Goal: Information Seeking & Learning: Check status

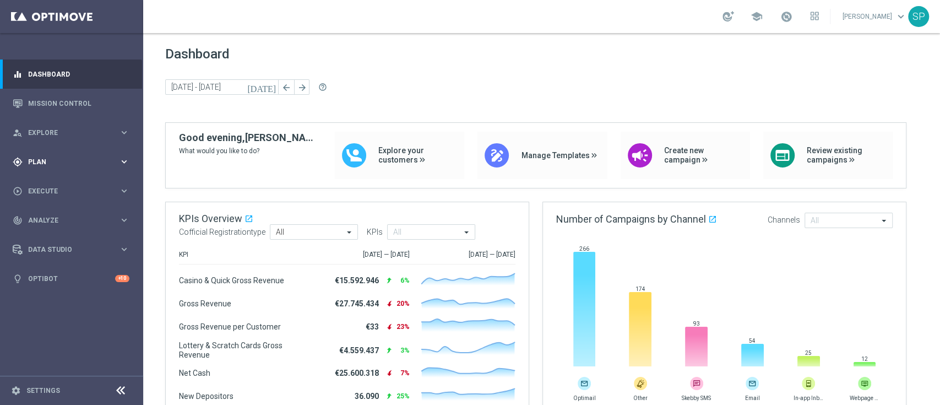
click at [111, 166] on div "gps_fixed Plan" at bounding box center [66, 162] width 106 height 10
click at [57, 216] on span "Templates" at bounding box center [68, 217] width 79 height 7
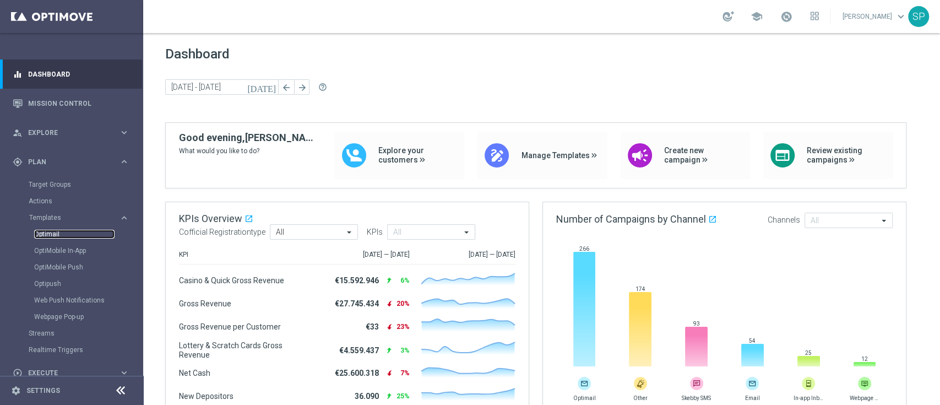
click at [55, 230] on link "Optimail" at bounding box center [74, 234] width 80 height 9
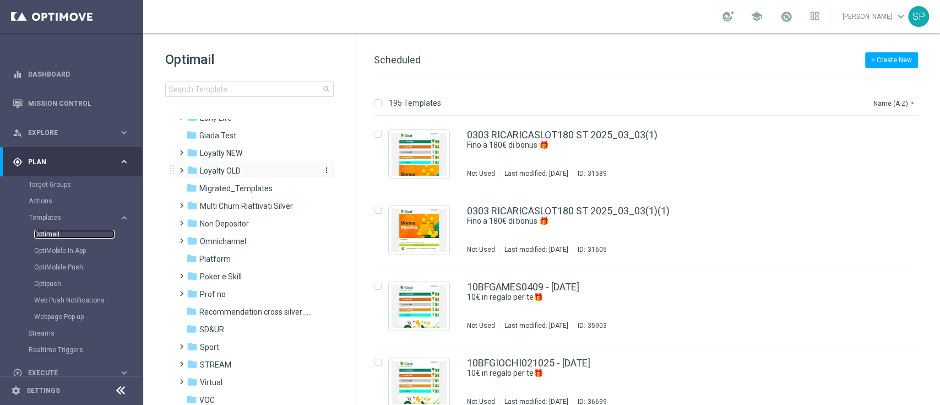
scroll to position [203, 0]
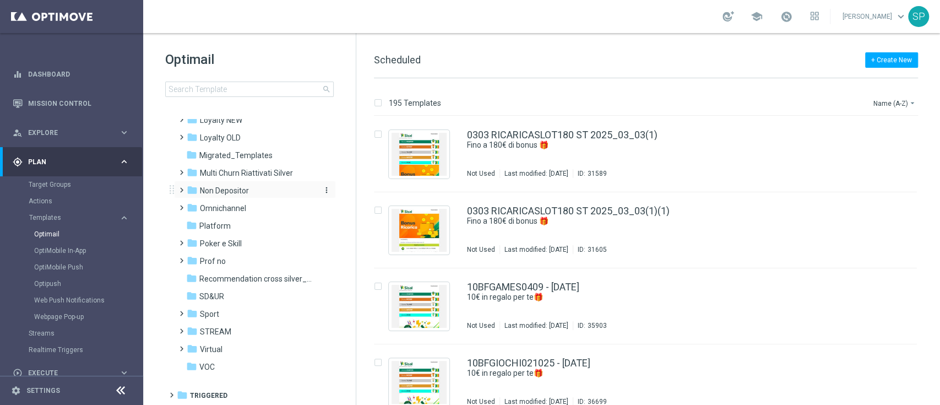
click at [241, 191] on span "Non Depositor" at bounding box center [224, 191] width 49 height 10
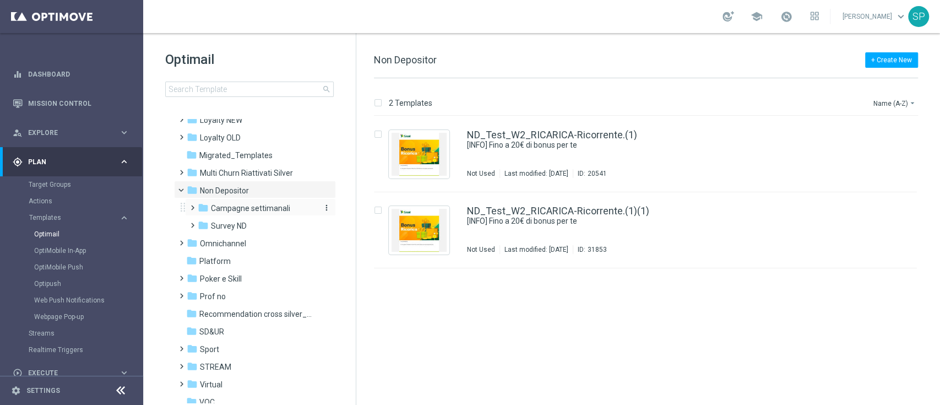
click at [244, 208] on span "Campagne settimanali" at bounding box center [250, 208] width 79 height 10
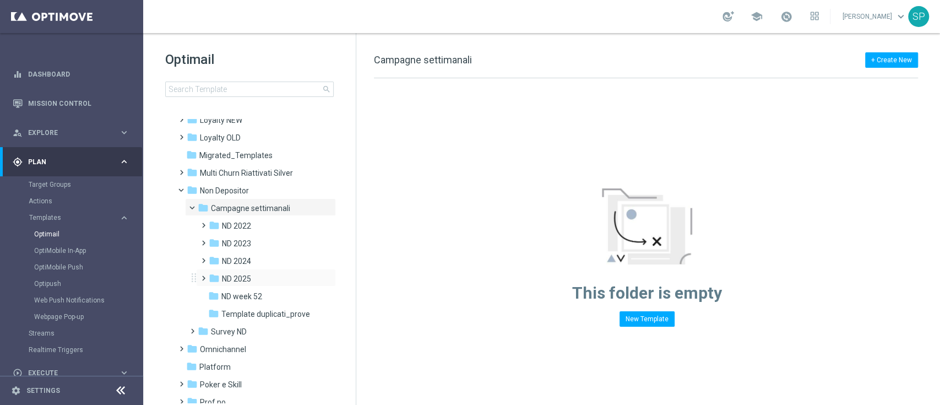
click at [256, 269] on div "folder ND 2025 more_vert" at bounding box center [266, 278] width 140 height 18
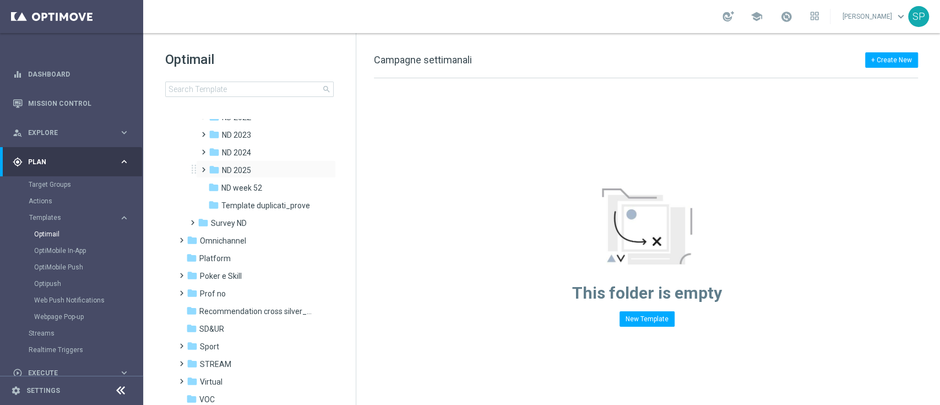
scroll to position [314, 0]
click at [269, 161] on div "folder ND 2025" at bounding box center [263, 167] width 108 height 13
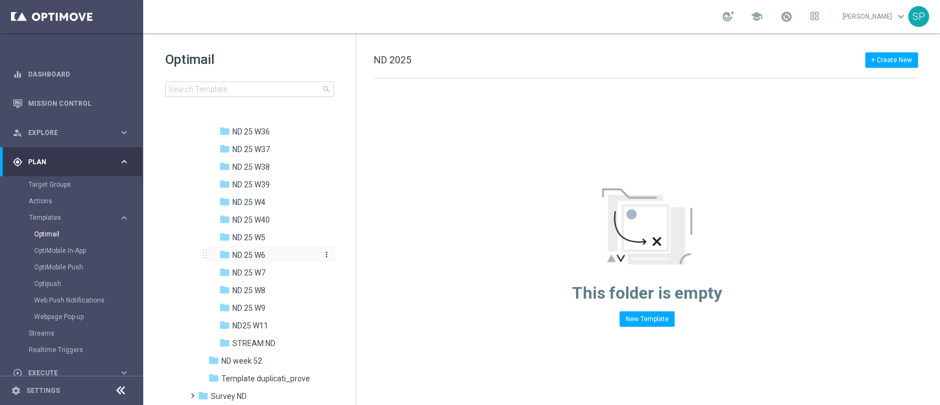
scroll to position [830, 0]
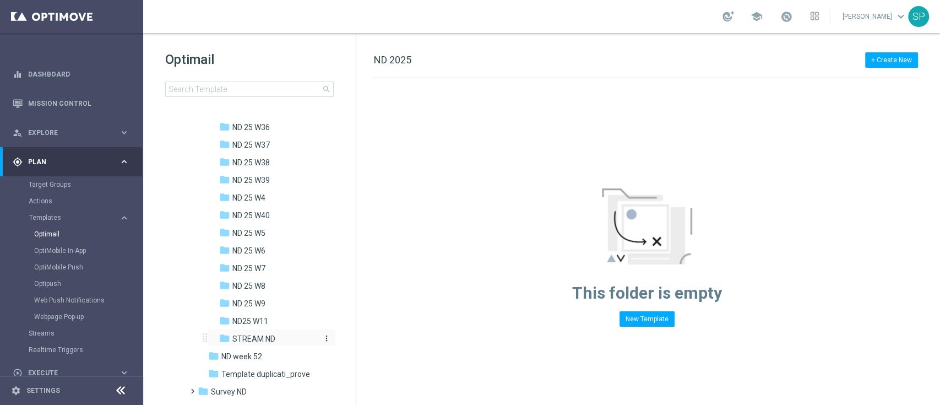
click at [268, 342] on span "STREAM ND" at bounding box center [253, 339] width 43 height 10
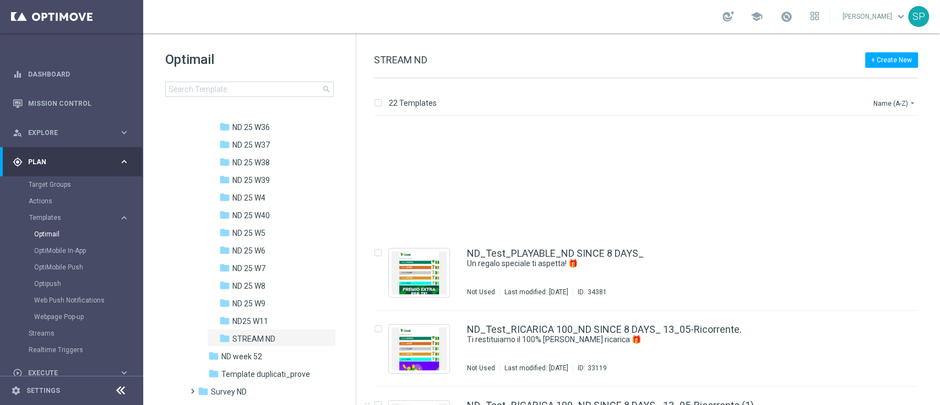
scroll to position [1270, 0]
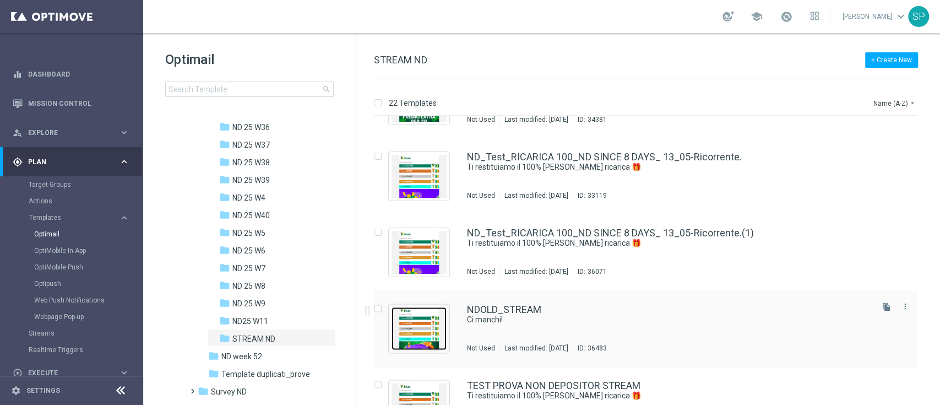
click at [428, 320] on img "Press SPACE to select this row." at bounding box center [418, 328] width 55 height 43
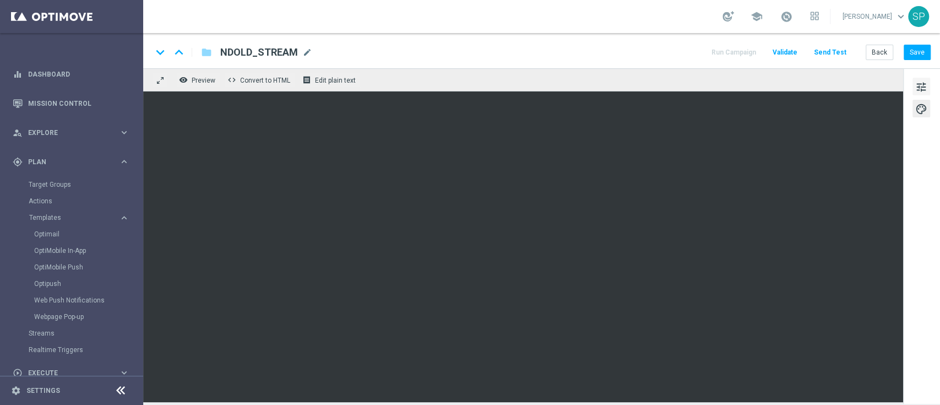
click at [927, 90] on button "tune" at bounding box center [921, 87] width 18 height 18
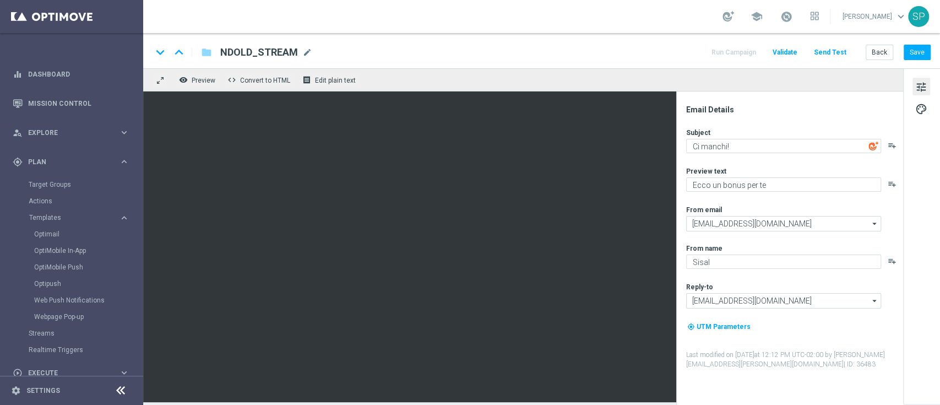
click at [917, 62] on div "keyboard_arrow_down keyboard_arrow_up folder NDOLD_STREAM NDOLD_STREAM mode_edi…" at bounding box center [541, 50] width 797 height 35
click at [921, 54] on button "Save" at bounding box center [917, 52] width 27 height 15
click at [916, 53] on button "Save" at bounding box center [917, 52] width 27 height 15
click at [916, 46] on button "Save" at bounding box center [917, 52] width 27 height 15
click at [49, 182] on link "Target Groups" at bounding box center [72, 184] width 86 height 9
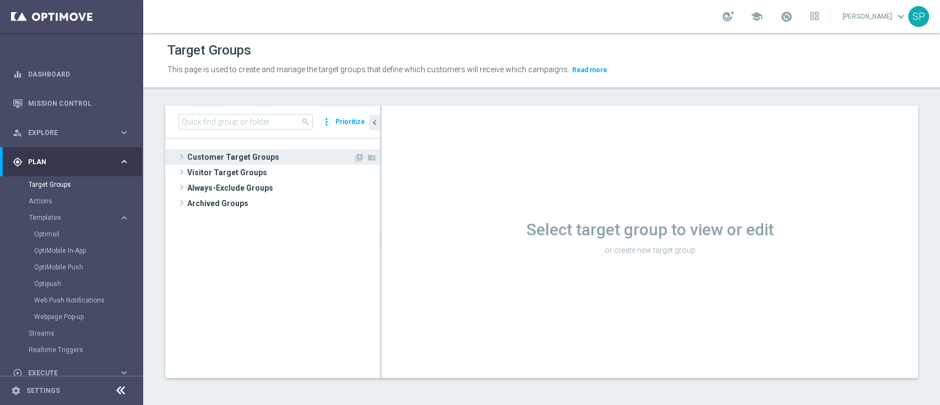
click at [216, 154] on span "Customer Target Groups" at bounding box center [270, 156] width 166 height 15
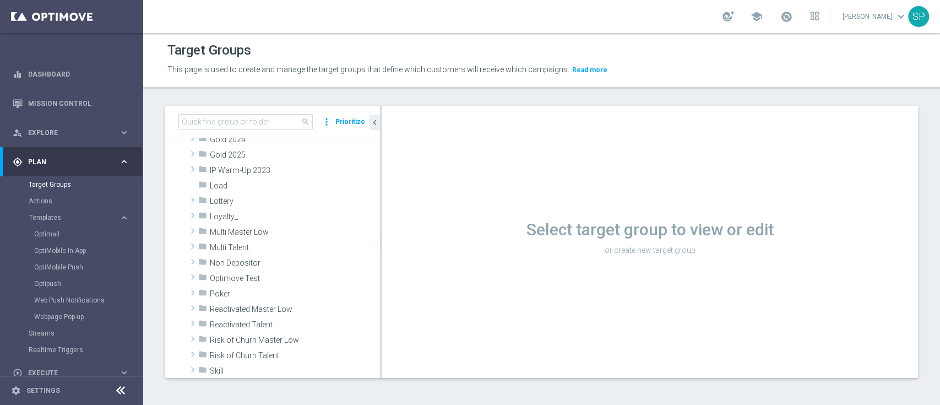
scroll to position [235, 0]
click at [256, 255] on div "folder Non Depositor" at bounding box center [263, 261] width 130 height 15
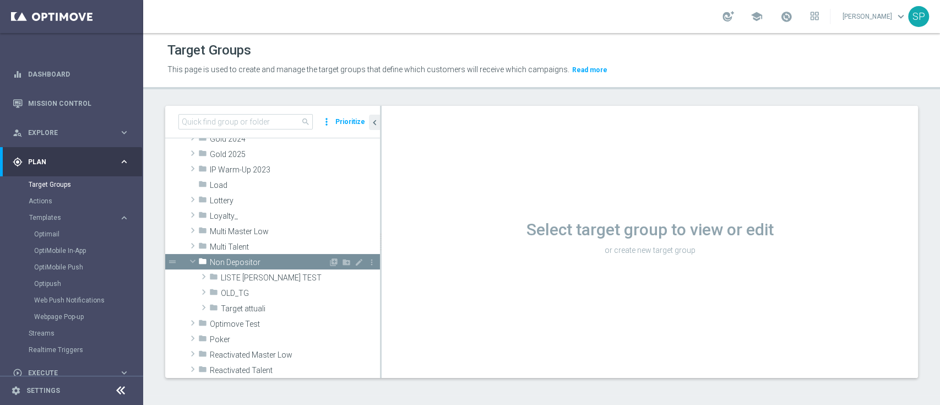
scroll to position [341, 0]
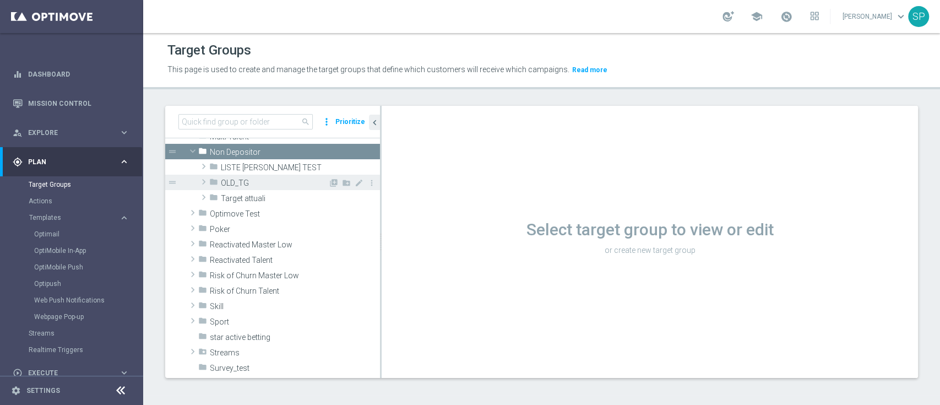
click at [286, 175] on div "folder OLD_TG" at bounding box center [268, 182] width 119 height 15
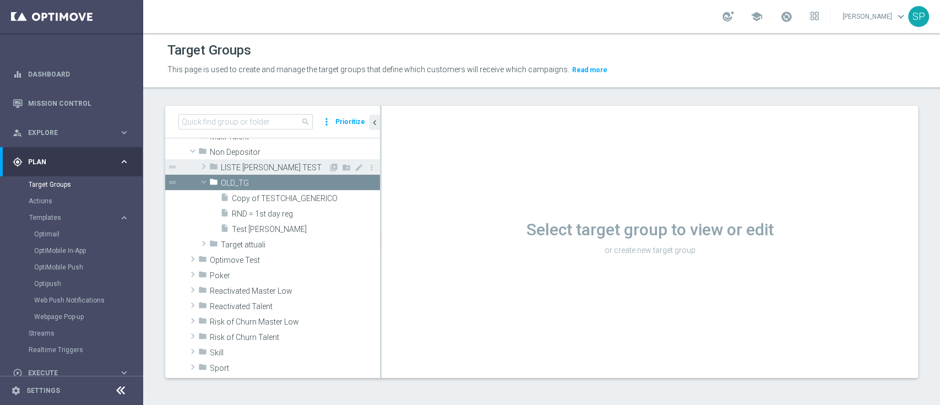
click at [287, 170] on span "LISTE CONTI TEST" at bounding box center [274, 167] width 107 height 9
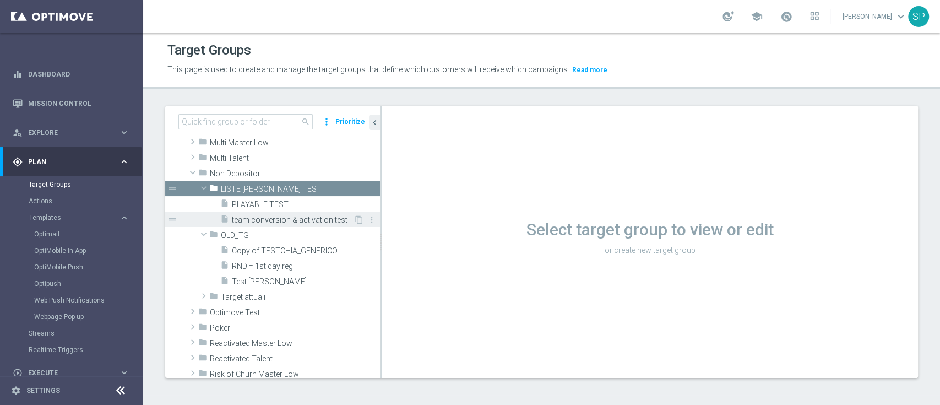
scroll to position [329, 0]
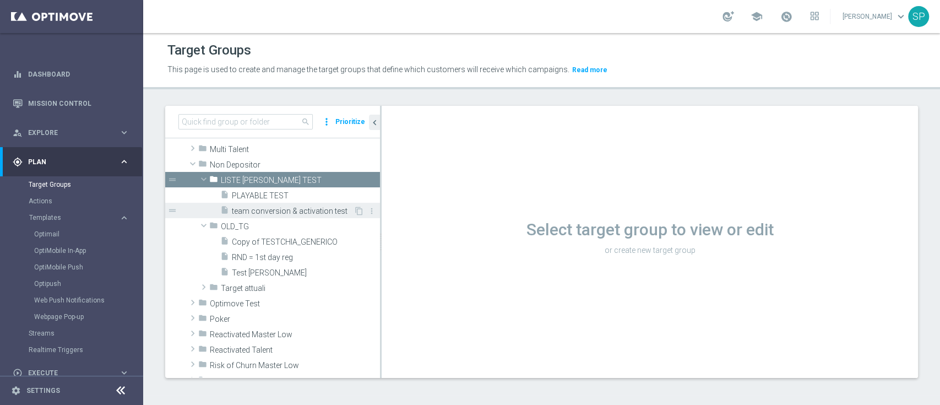
click at [298, 290] on span "Target attuali" at bounding box center [300, 288] width 159 height 9
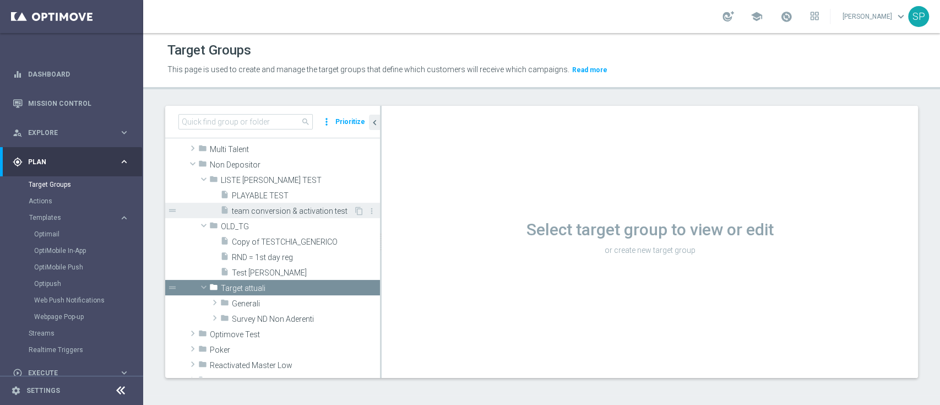
scroll to position [357, 0]
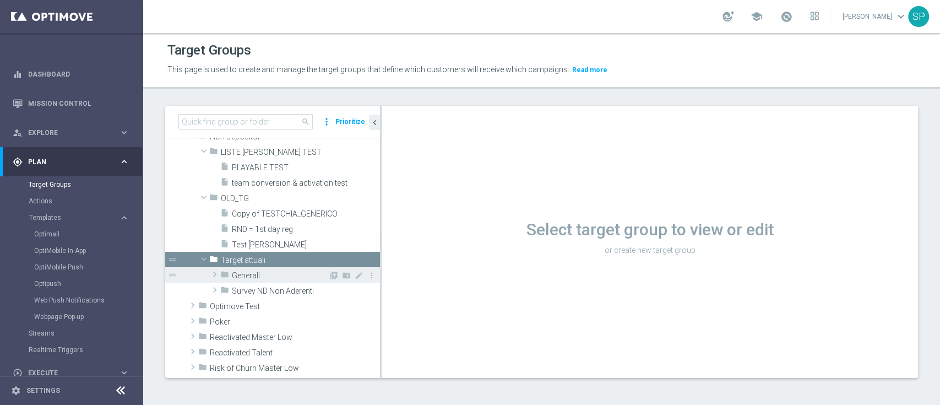
click at [271, 275] on span "Generali" at bounding box center [280, 275] width 96 height 9
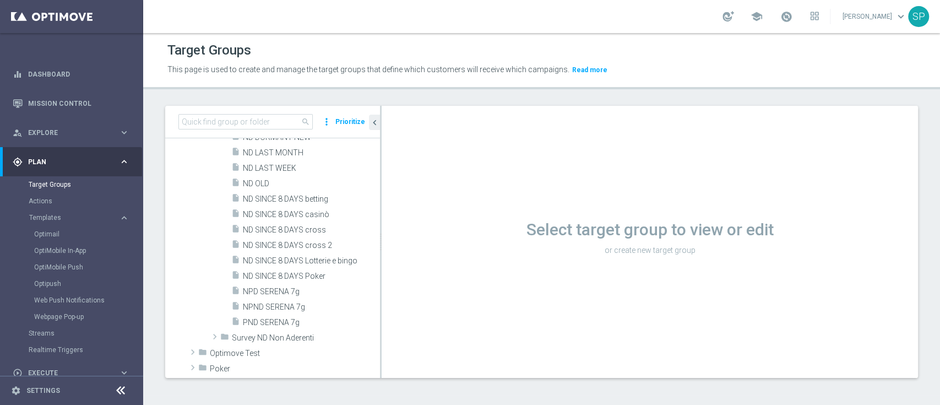
scroll to position [515, 0]
click at [254, 123] on input at bounding box center [245, 121] width 134 height 15
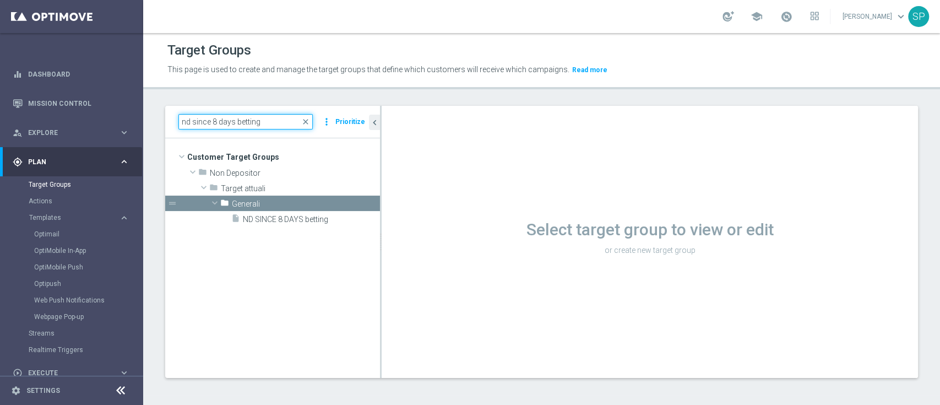
scroll to position [0, 0]
type input "nd since 8 days betting"
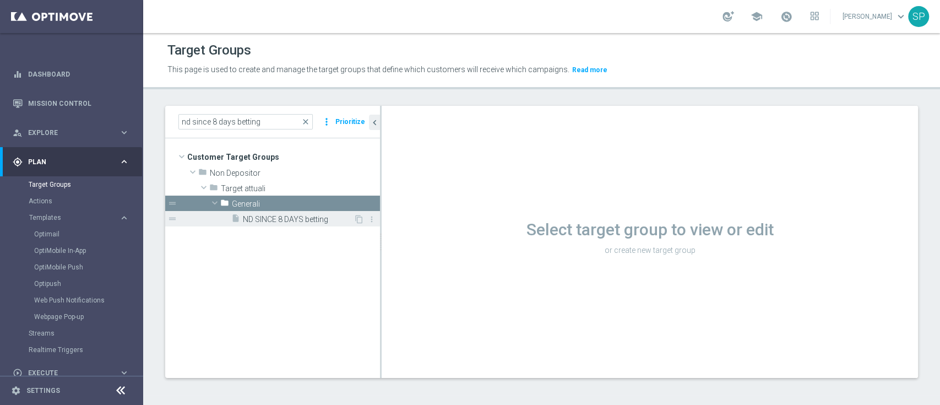
click at [291, 218] on span "ND SINCE 8 DAYS betting" at bounding box center [298, 219] width 111 height 9
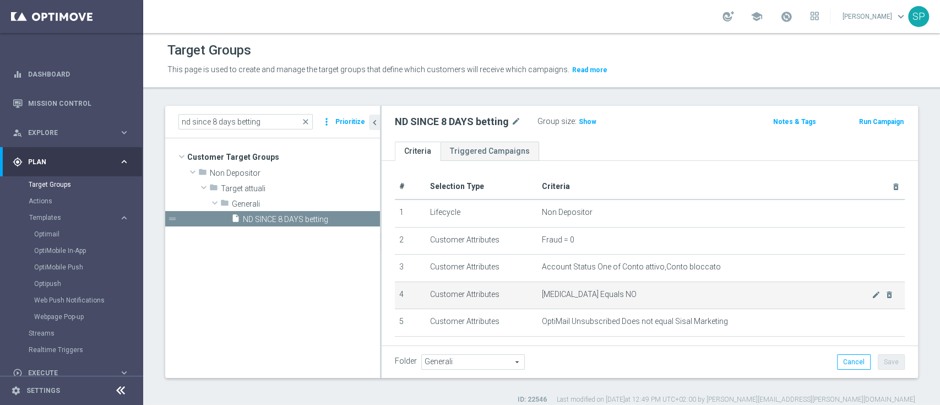
scroll to position [248, 0]
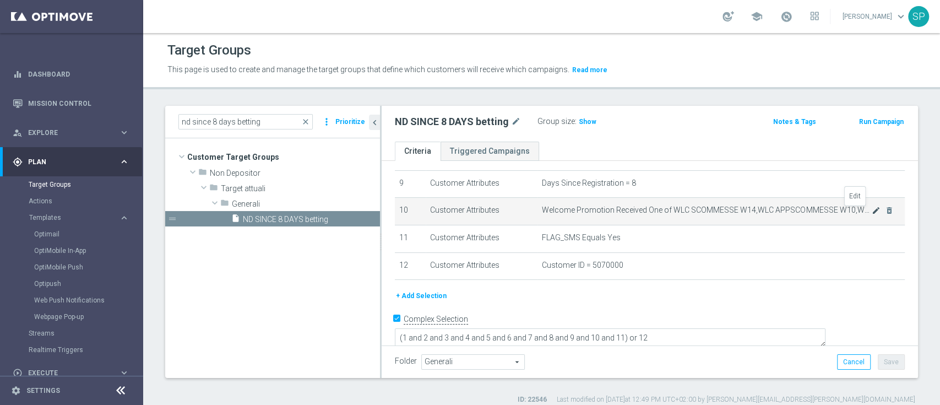
click at [872, 209] on icon "mode_edit" at bounding box center [876, 210] width 9 height 9
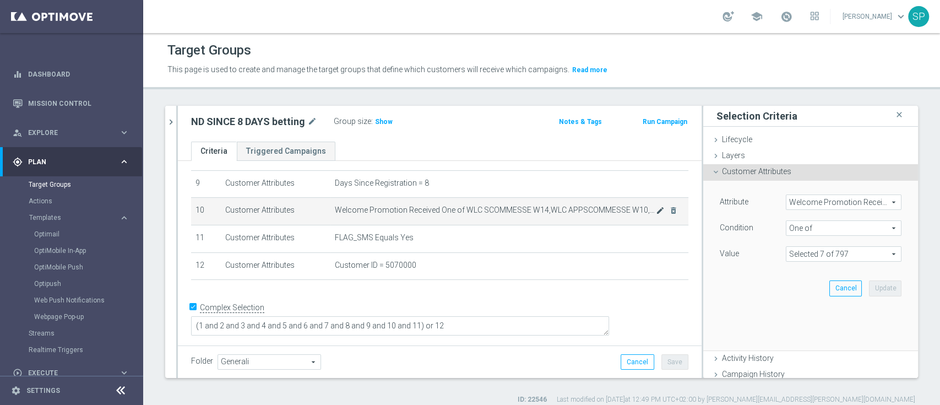
scroll to position [236, 0]
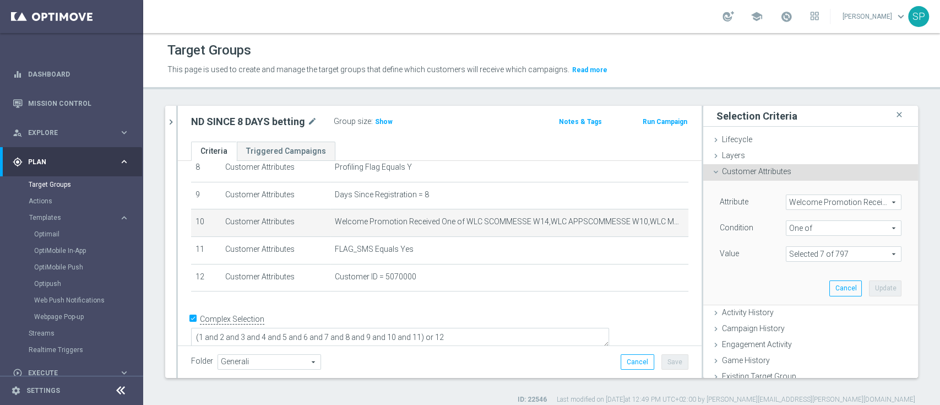
click at [862, 252] on span at bounding box center [843, 254] width 115 height 14
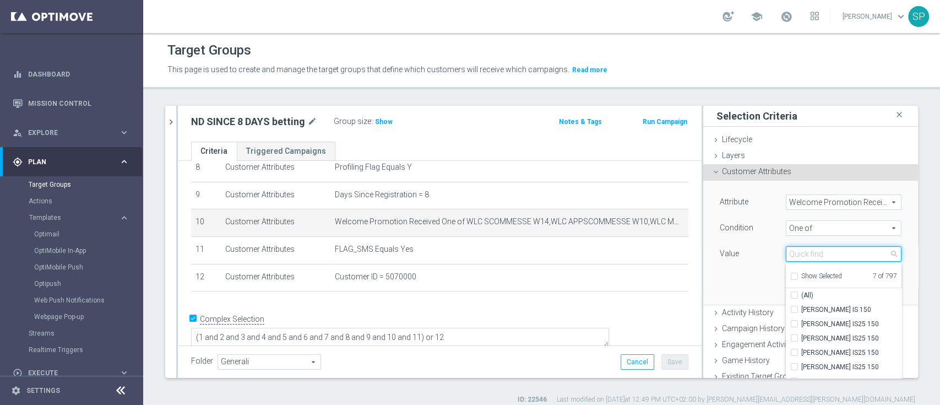
click at [830, 255] on input "search" at bounding box center [844, 253] width 116 height 15
drag, startPoint x: 787, startPoint y: 252, endPoint x: 862, endPoint y: 254, distance: 74.3
click at [862, 254] on input "wlc scommesse w" at bounding box center [844, 253] width 116 height 15
type input "wlc bet"
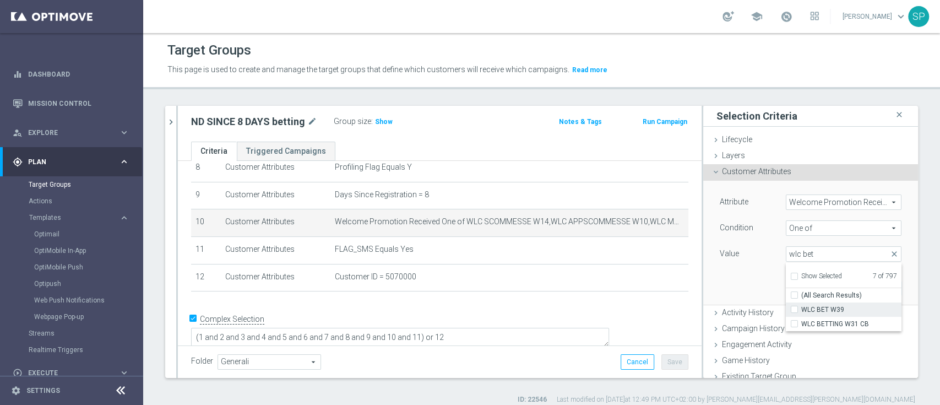
click at [817, 305] on span "WLC BET W39" at bounding box center [851, 309] width 100 height 9
click at [801, 306] on input "WLC BET W39" at bounding box center [797, 309] width 7 height 7
checkbox input "true"
type input "Selected 8 of 797"
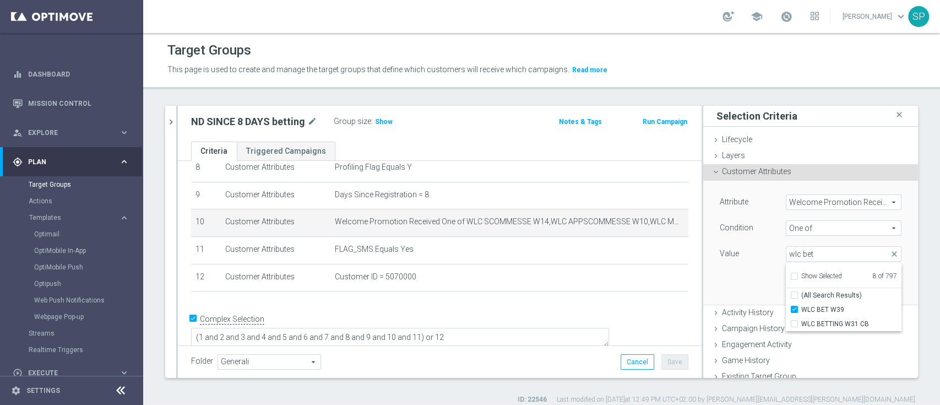
click at [741, 272] on div "Attribute Welcome Promotion Received Welcome Promotion Received arrow_drop_down…" at bounding box center [810, 242] width 198 height 123
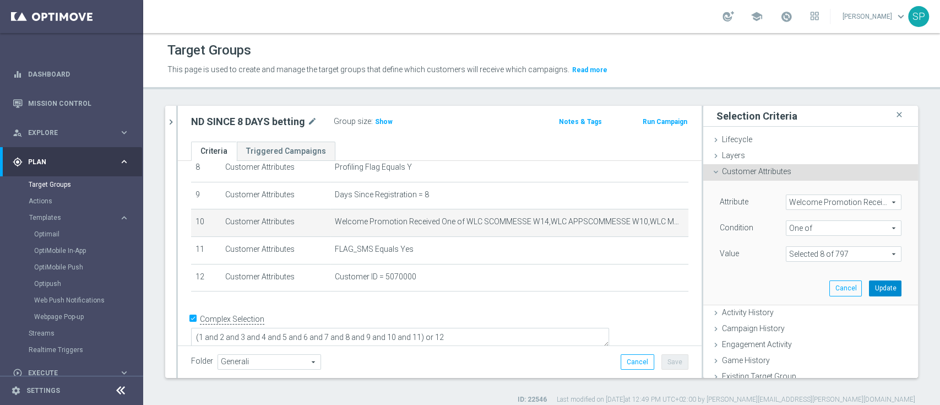
click at [869, 292] on button "Update" at bounding box center [885, 287] width 32 height 15
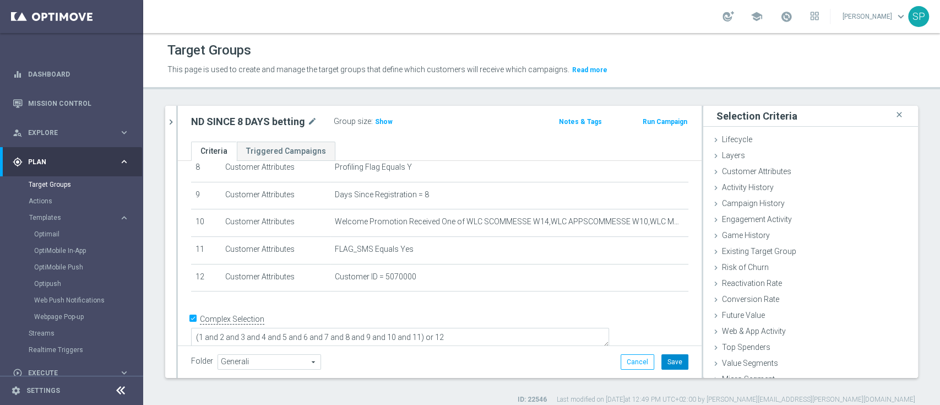
click at [670, 361] on button "Save" at bounding box center [674, 361] width 27 height 15
click at [170, 132] on button "chevron_right" at bounding box center [170, 122] width 11 height 32
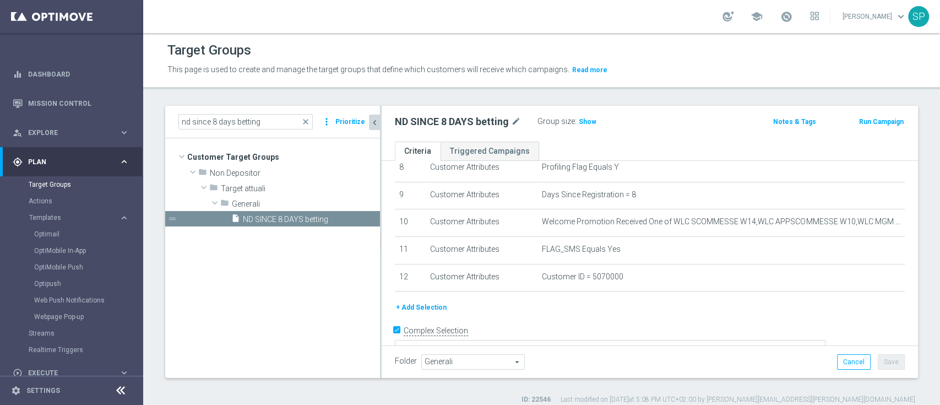
scroll to position [248, 0]
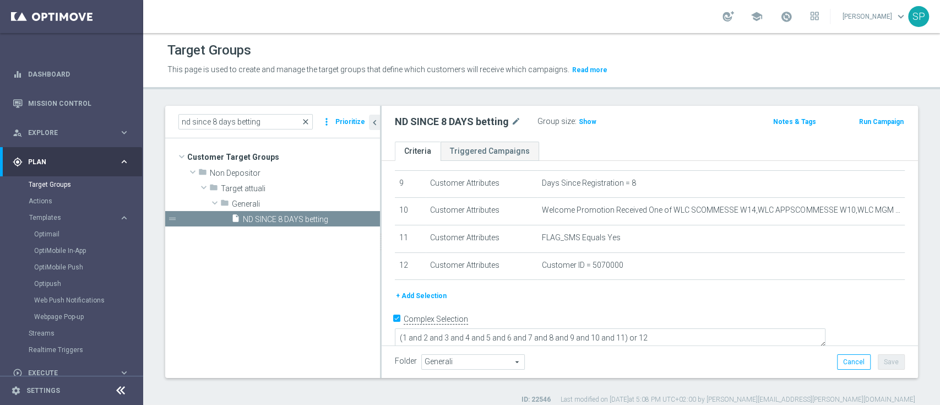
click at [307, 121] on span "close" at bounding box center [305, 121] width 9 height 9
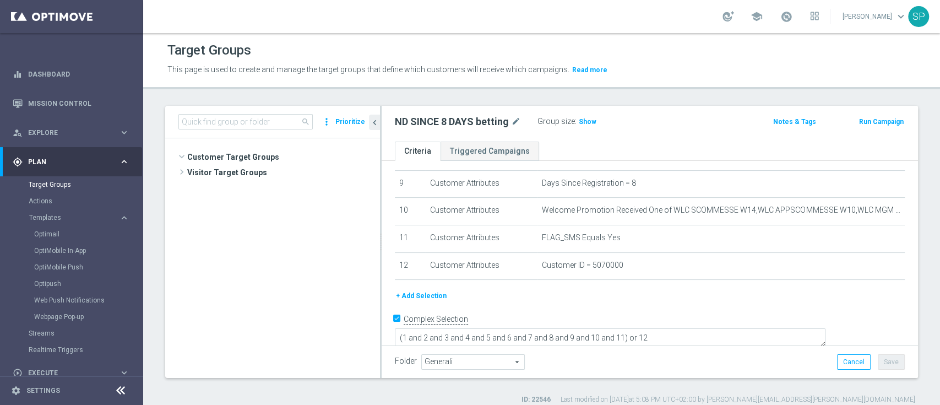
scroll to position [360, 0]
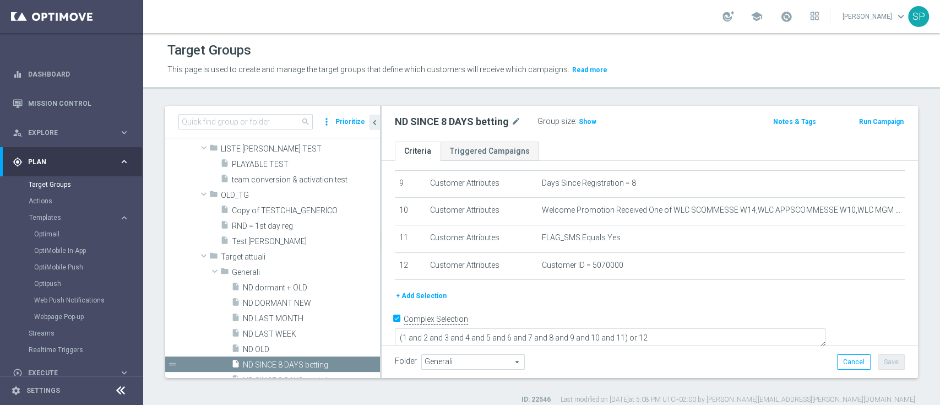
click at [307, 121] on span "search" at bounding box center [305, 121] width 9 height 9
click at [259, 118] on input at bounding box center [245, 121] width 134 height 15
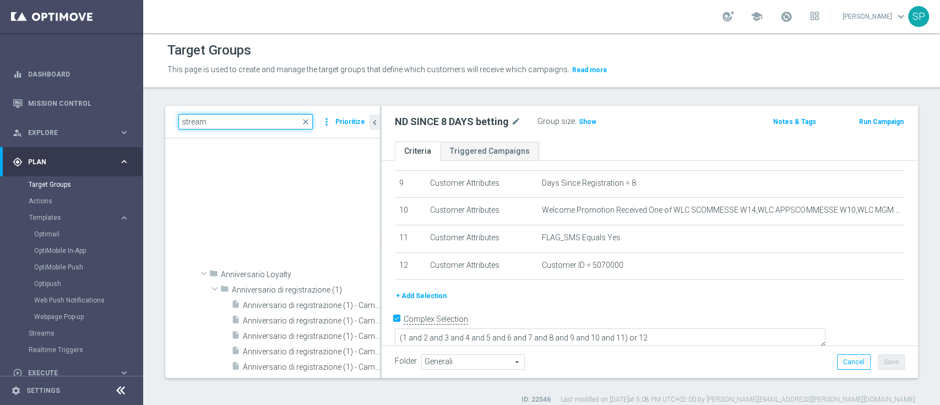
scroll to position [1353, 0]
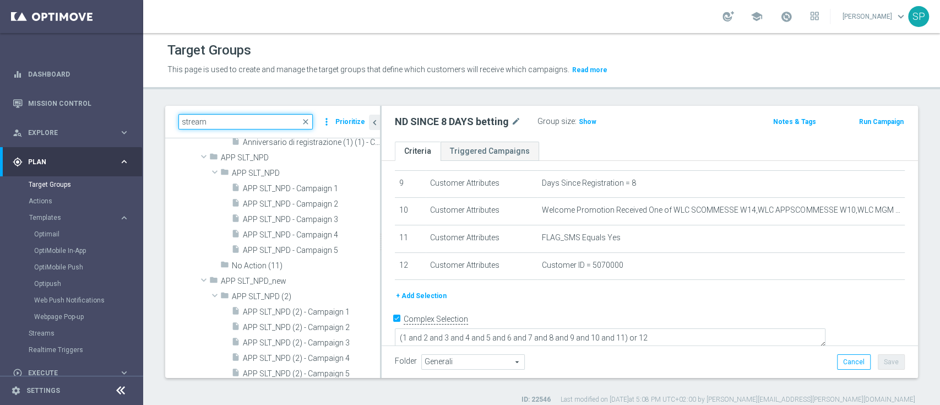
type input "stream"
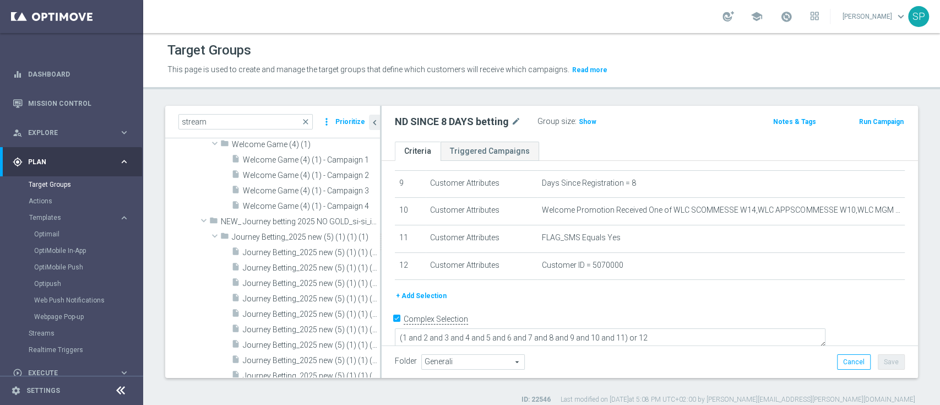
scroll to position [20480, 0]
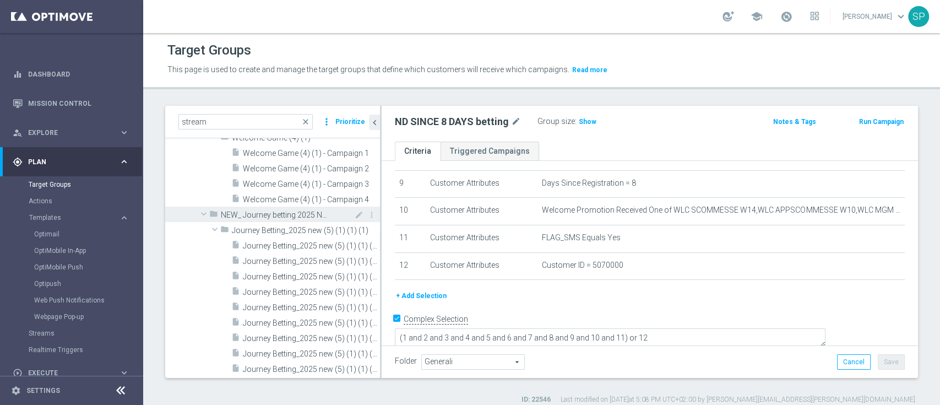
click at [289, 214] on span "NEW_ Journey betting 2025 NO GOLD_si-si_integrazione 02.04" at bounding box center [275, 214] width 108 height 9
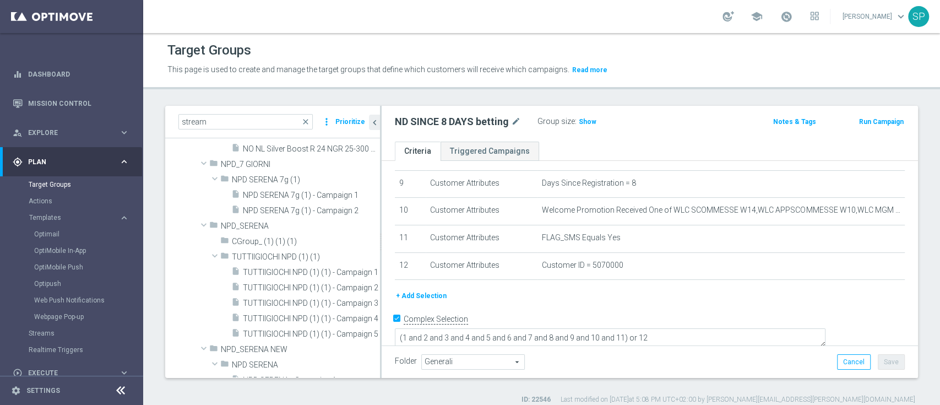
scroll to position [22120, 0]
click at [282, 189] on span "NPD SERENA 7g (1) - Campaign 1" at bounding box center [299, 193] width 112 height 9
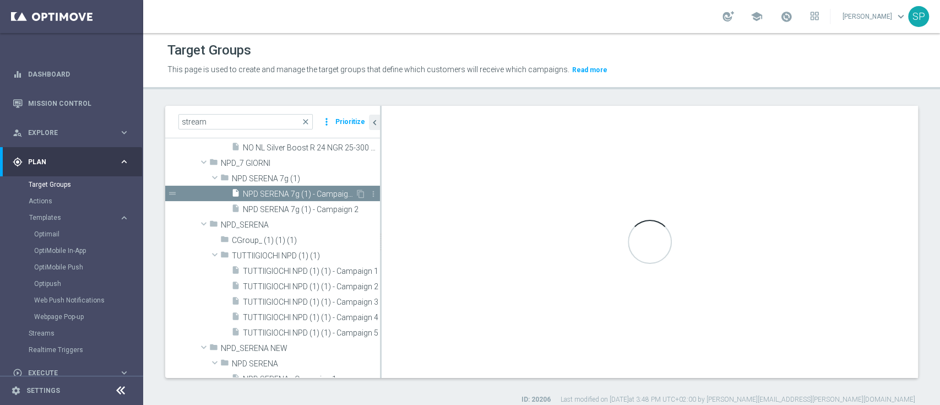
type textarea "(((1)) AND (( 2 and 3 and 4 and 5 and 6 and 7 and 8 and 9 and 10 and 11 and 12 …"
type input "NPD SERENA 7g (1)"
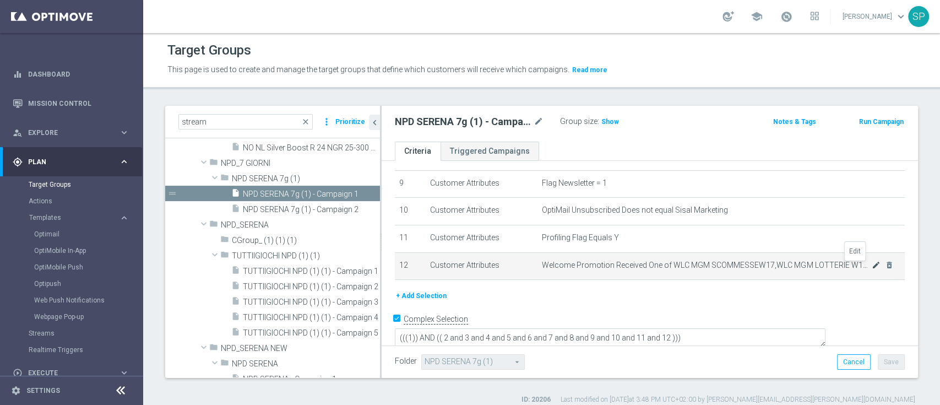
click at [872, 262] on icon "mode_edit" at bounding box center [876, 264] width 9 height 9
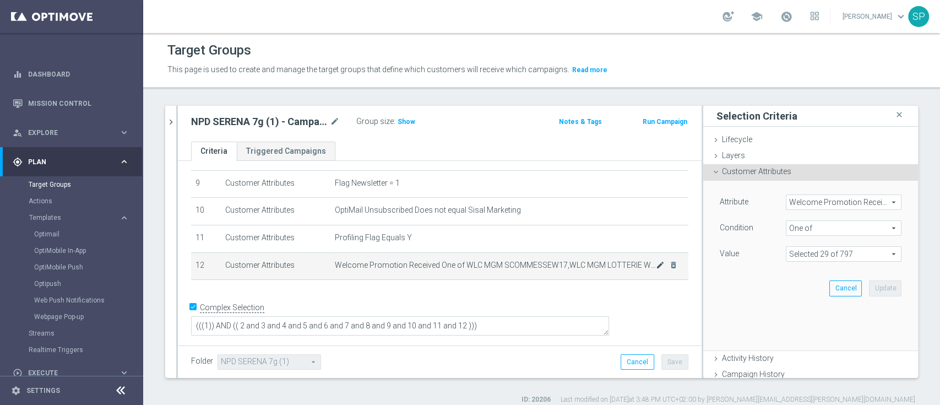
scroll to position [236, 0]
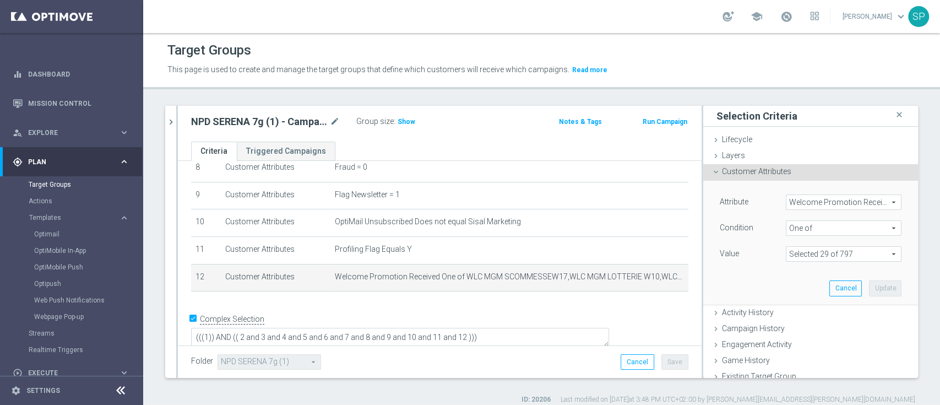
click at [855, 256] on span at bounding box center [843, 254] width 115 height 14
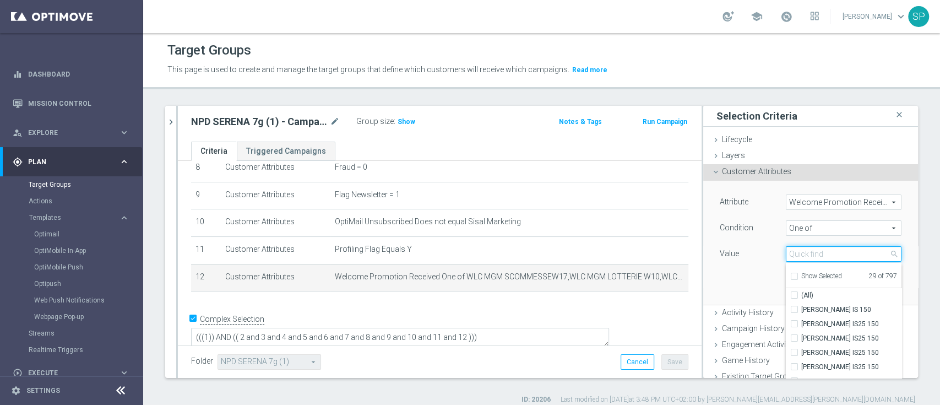
click at [855, 256] on input "search" at bounding box center [844, 253] width 116 height 15
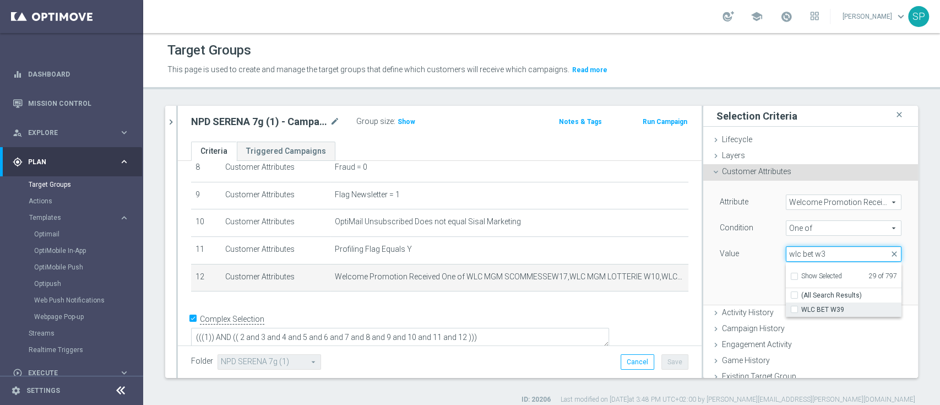
type input "wlc bet w3"
click at [824, 309] on span "WLC BET W39" at bounding box center [851, 309] width 100 height 9
click at [801, 309] on input "WLC BET W39" at bounding box center [797, 309] width 7 height 7
checkbox input "true"
type input "Selected 30 of 797"
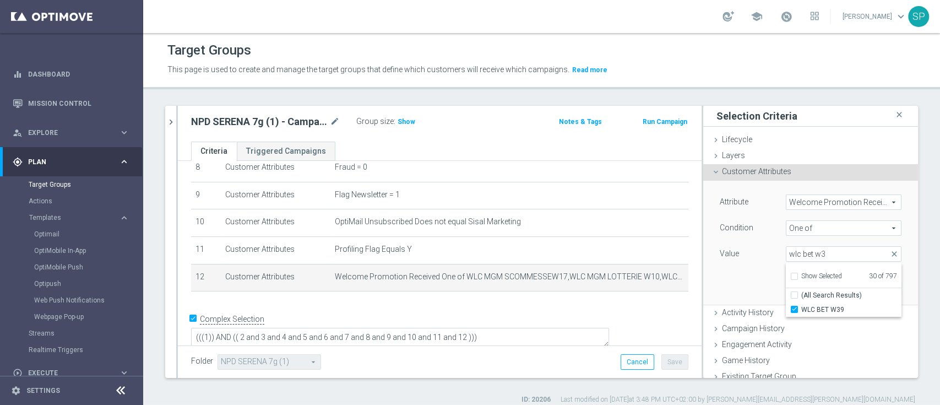
click at [750, 287] on div "Attribute Welcome Promotion Received Welcome Promotion Received arrow_drop_down…" at bounding box center [810, 242] width 198 height 123
click at [869, 283] on button "Update" at bounding box center [885, 287] width 32 height 15
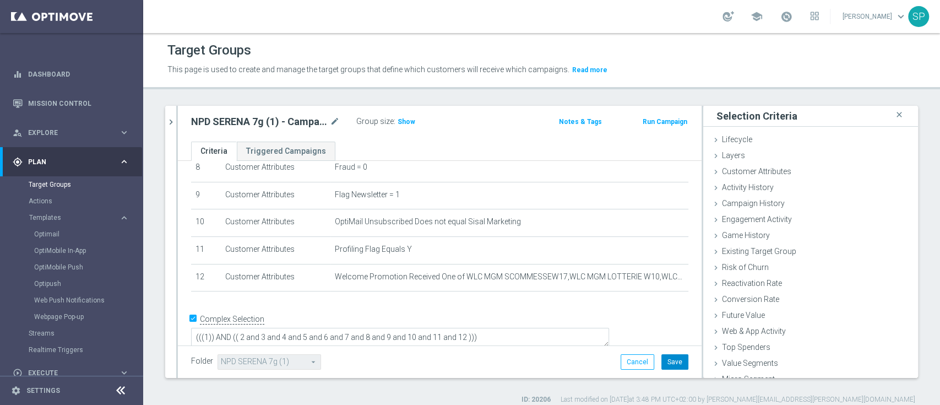
click at [661, 368] on button "Save" at bounding box center [674, 361] width 27 height 15
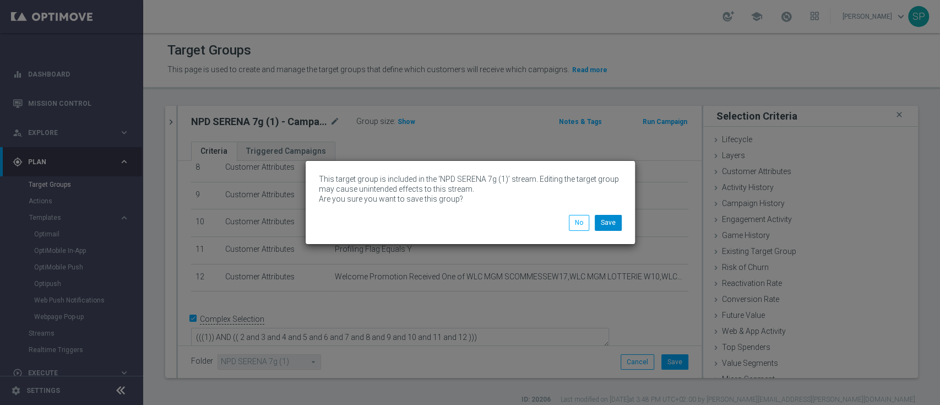
drag, startPoint x: 623, startPoint y: 222, endPoint x: 614, endPoint y: 220, distance: 9.6
click at [614, 220] on li "Save" at bounding box center [608, 222] width 32 height 15
click at [614, 220] on button "Save" at bounding box center [608, 222] width 27 height 15
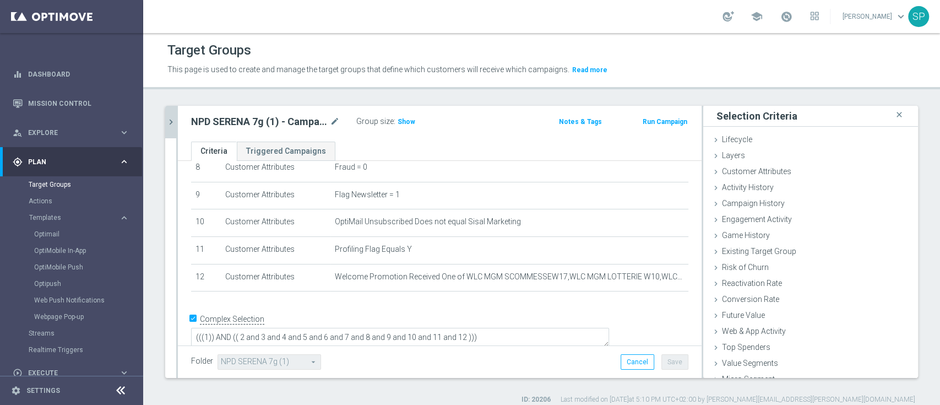
click at [172, 121] on icon "chevron_right" at bounding box center [171, 122] width 10 height 10
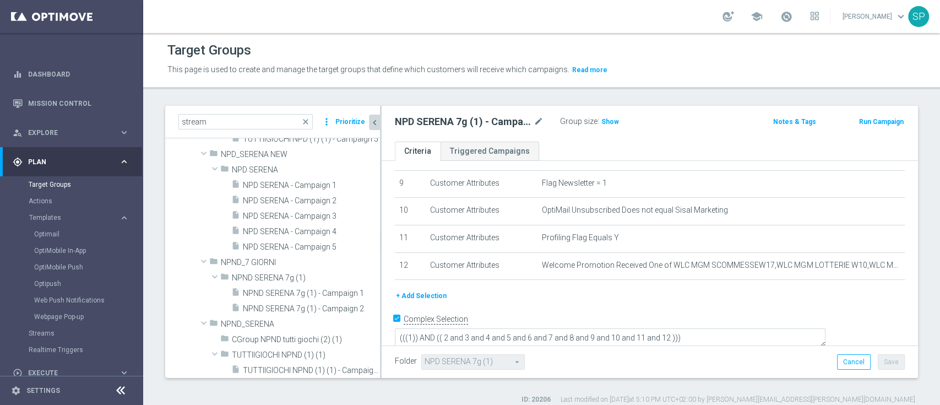
scroll to position [22315, 0]
click at [286, 291] on span "NPND SERENA 7g (1) - Campaign 1" at bounding box center [299, 291] width 112 height 9
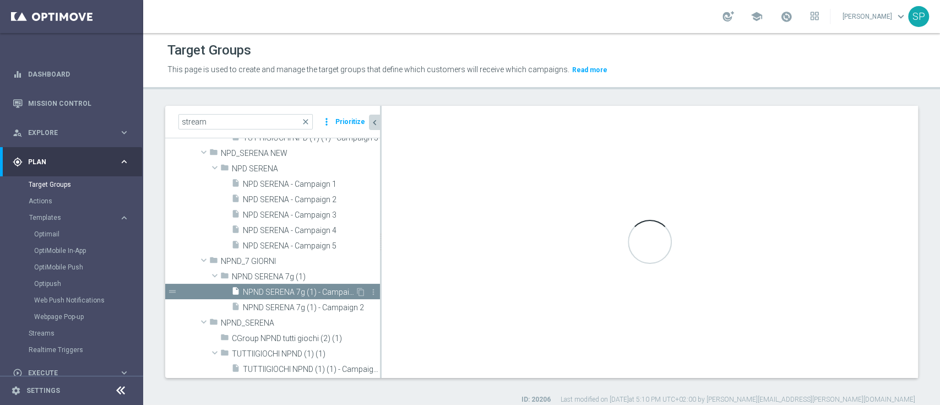
type input "NPND SERENA 7g (1)"
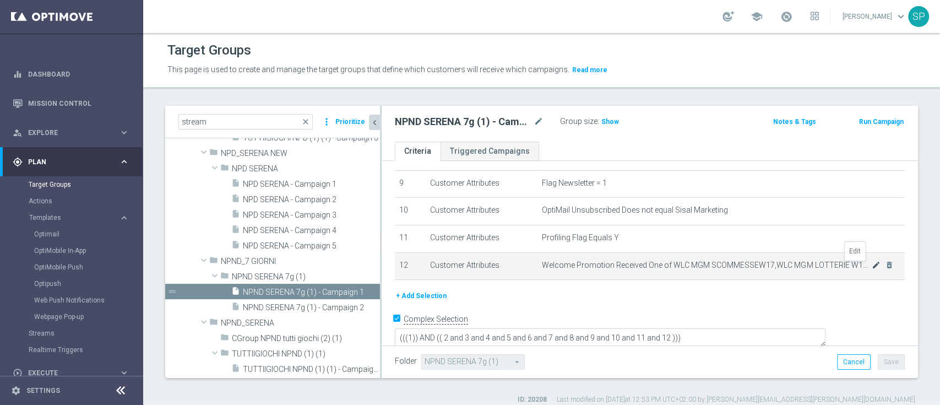
click at [872, 269] on icon "mode_edit" at bounding box center [876, 264] width 9 height 9
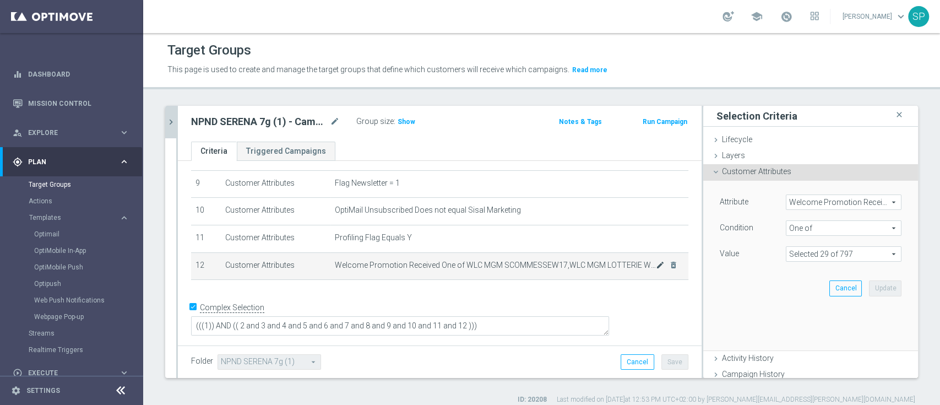
scroll to position [236, 0]
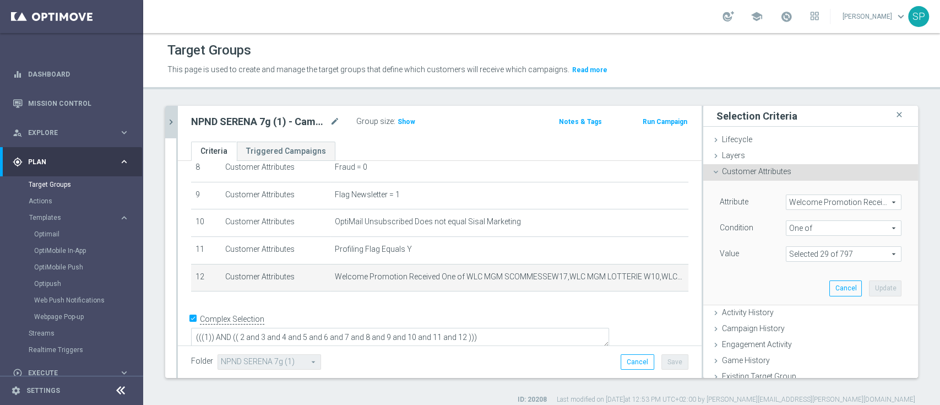
click at [848, 262] on div "Value Selected 29 of 797 arrow_drop_down search Show Selected 29 of 797 (All)" at bounding box center [810, 255] width 198 height 18
click at [851, 252] on span at bounding box center [843, 254] width 115 height 14
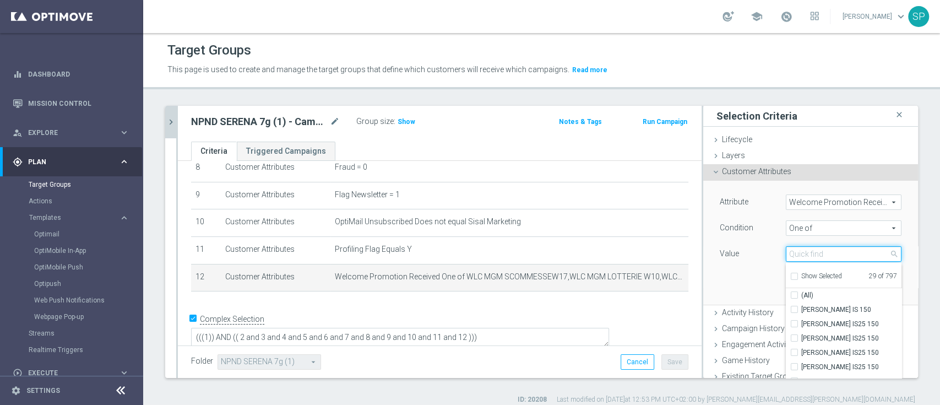
click at [836, 257] on input "search" at bounding box center [844, 253] width 116 height 15
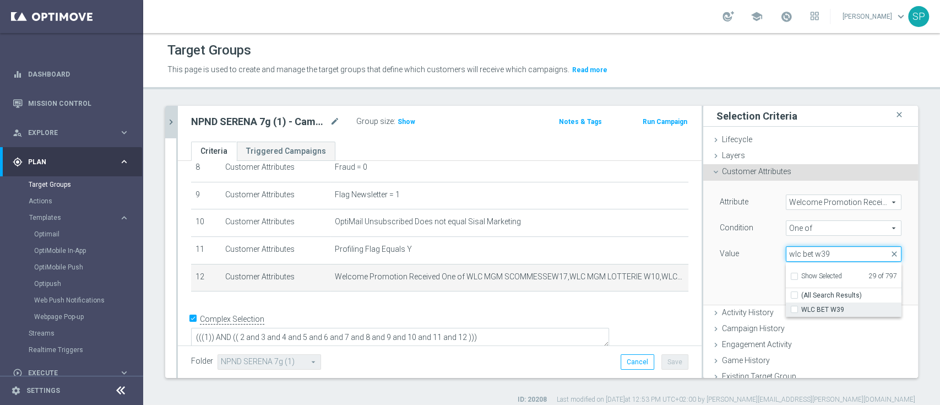
type input "wlc bet w39"
click at [819, 315] on label "WLC BET W39" at bounding box center [851, 309] width 100 height 14
click at [801, 313] on input "WLC BET W39" at bounding box center [797, 309] width 7 height 7
checkbox input "true"
type input "Selected 30 of 797"
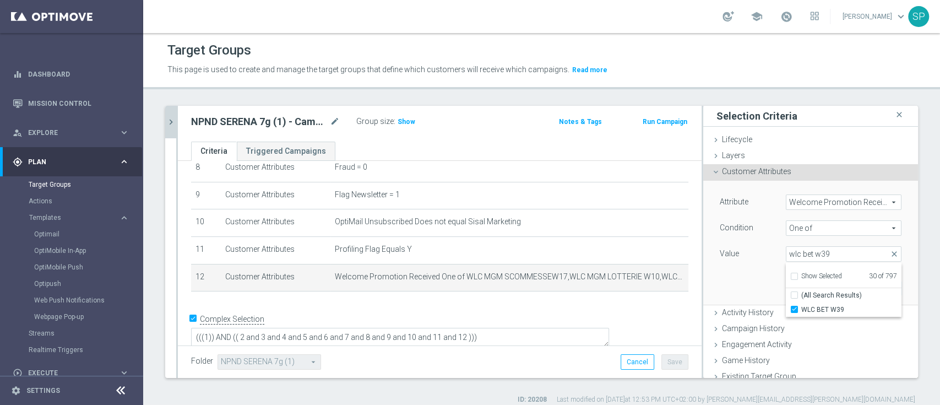
click at [716, 271] on div "Attribute Welcome Promotion Received Welcome Promotion Received arrow_drop_down…" at bounding box center [810, 242] width 198 height 123
click at [874, 286] on button "Update" at bounding box center [885, 287] width 32 height 15
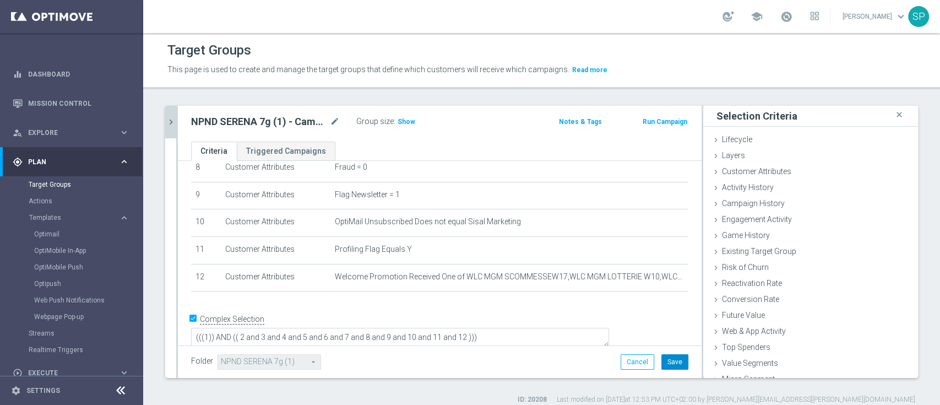
click at [666, 355] on button "Save" at bounding box center [674, 361] width 27 height 15
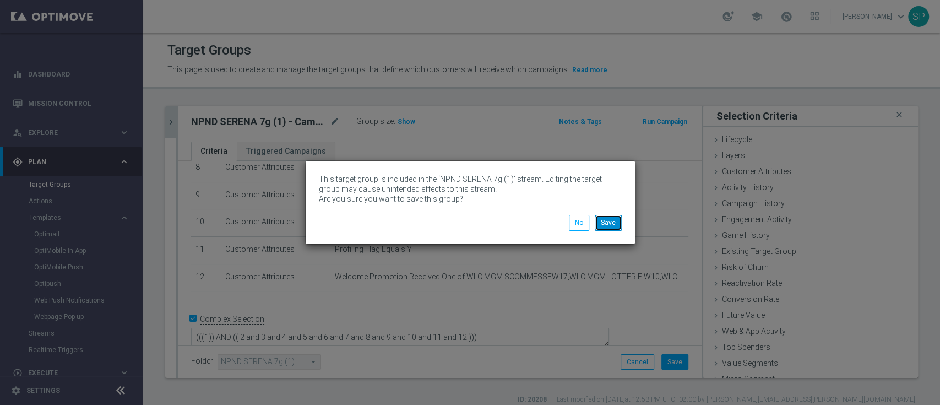
click at [614, 222] on button "Save" at bounding box center [608, 222] width 27 height 15
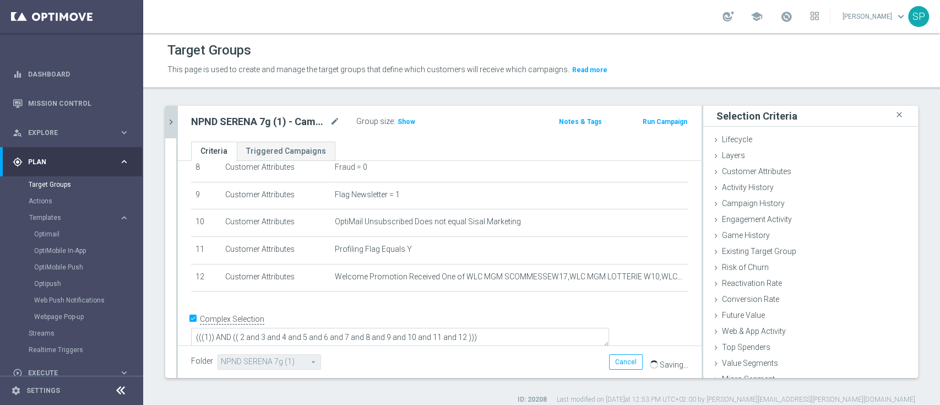
click at [175, 128] on button "chevron_right" at bounding box center [170, 122] width 11 height 32
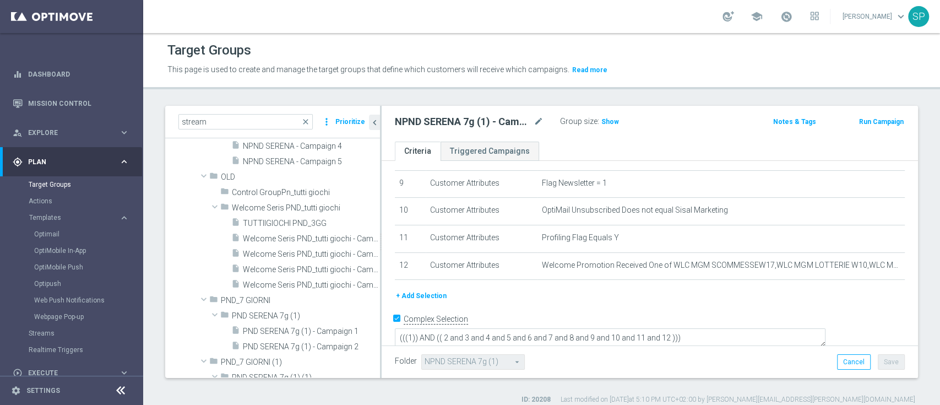
scroll to position [22719, 0]
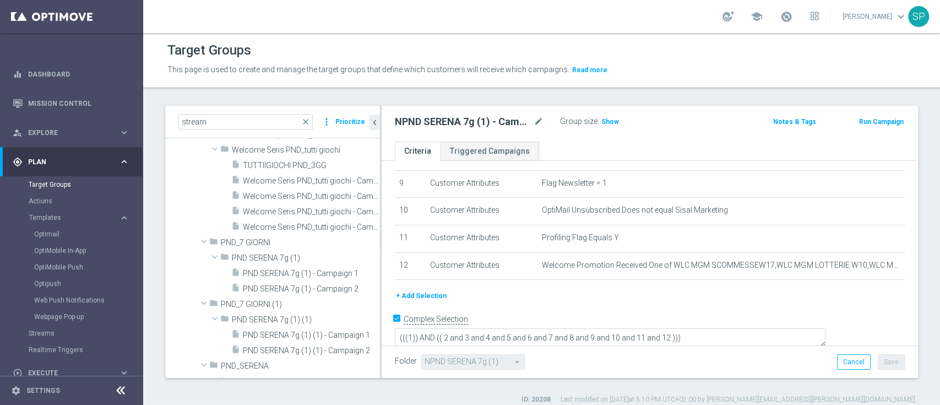
click at [263, 275] on span "PND SERENA 7g (1) - Campaign 1" at bounding box center [311, 273] width 137 height 9
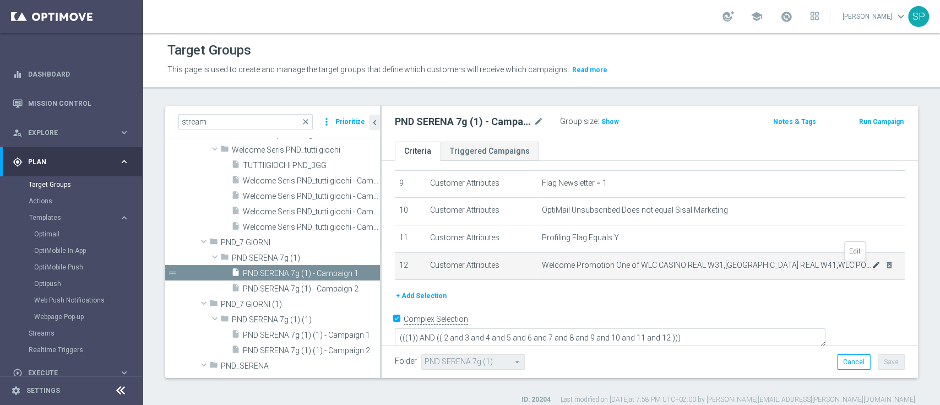
click at [872, 269] on icon "mode_edit" at bounding box center [876, 264] width 9 height 9
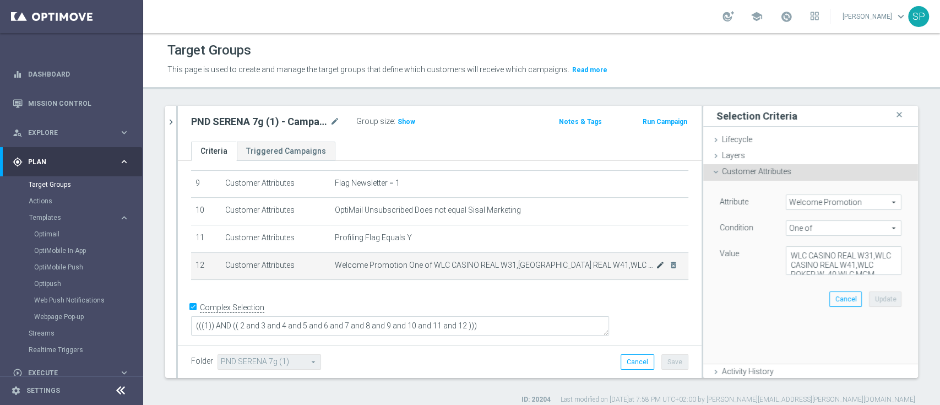
scroll to position [236, 0]
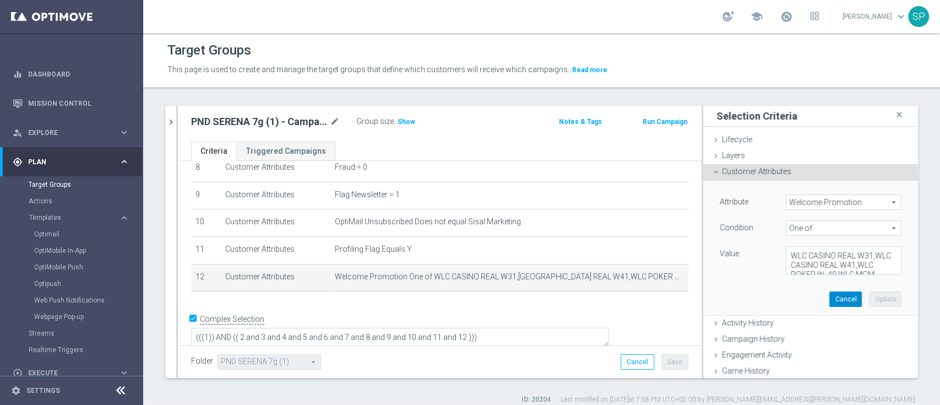
click at [829, 297] on button "Cancel" at bounding box center [845, 298] width 32 height 15
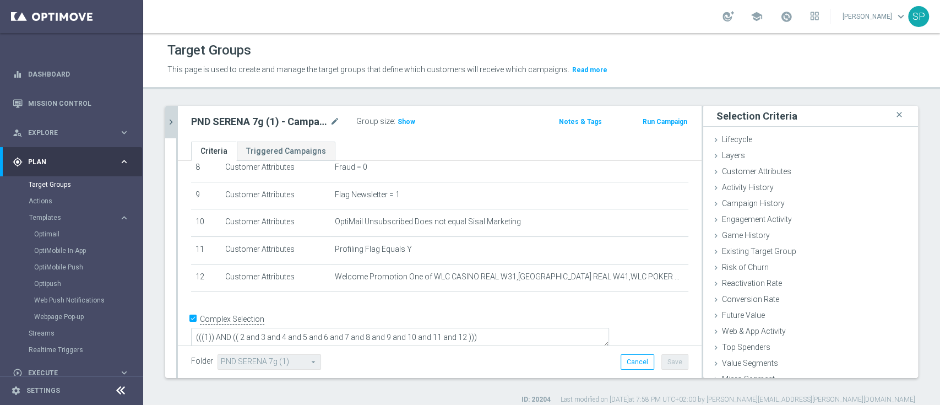
click at [170, 121] on icon "chevron_right" at bounding box center [171, 122] width 10 height 10
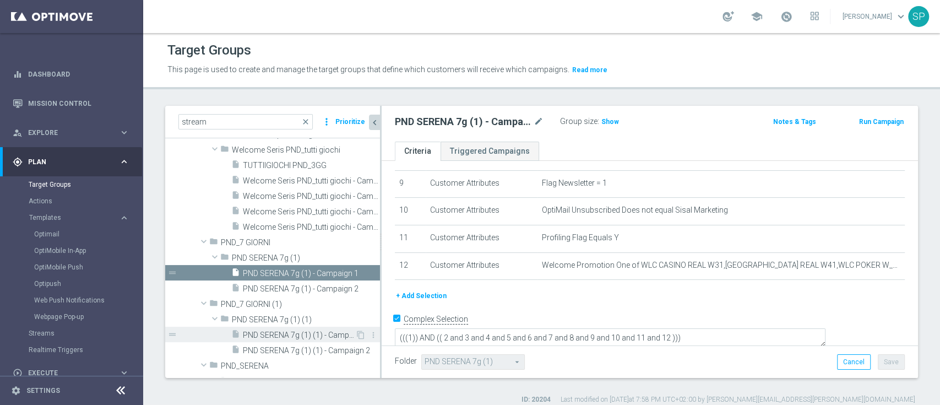
click at [259, 336] on span "PND SERENA 7g (1) (1) - Campaign 1" at bounding box center [299, 334] width 112 height 9
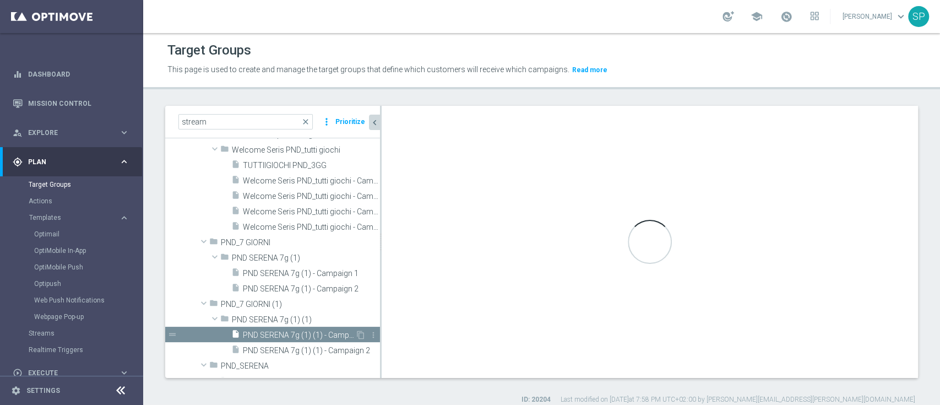
type input "PND SERENA 7g (1) (1)"
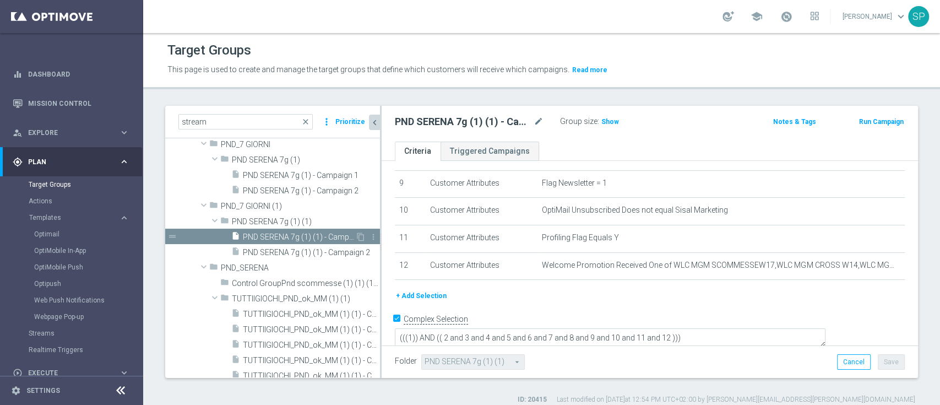
scroll to position [22833, 0]
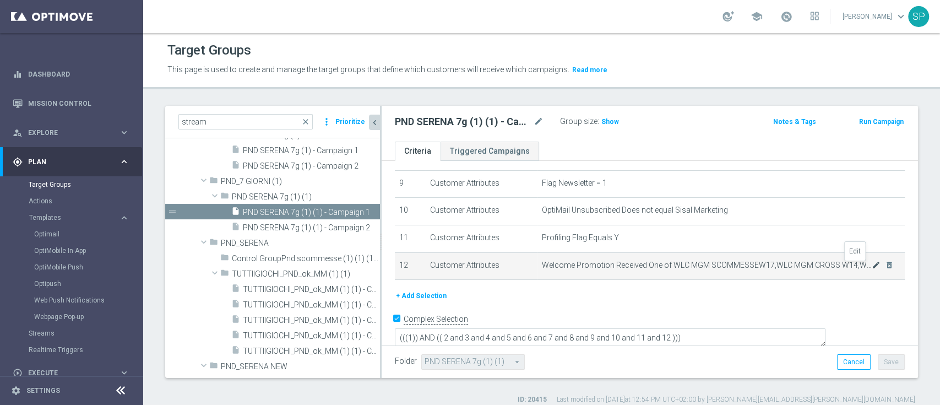
click at [872, 266] on icon "mode_edit" at bounding box center [876, 264] width 9 height 9
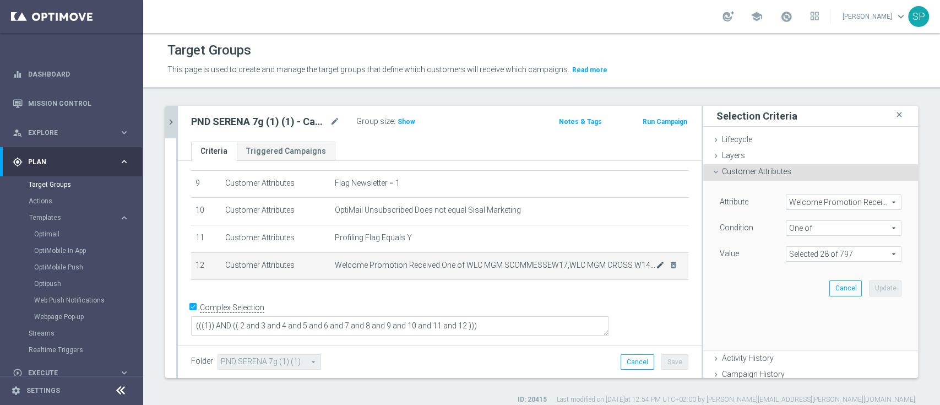
scroll to position [236, 0]
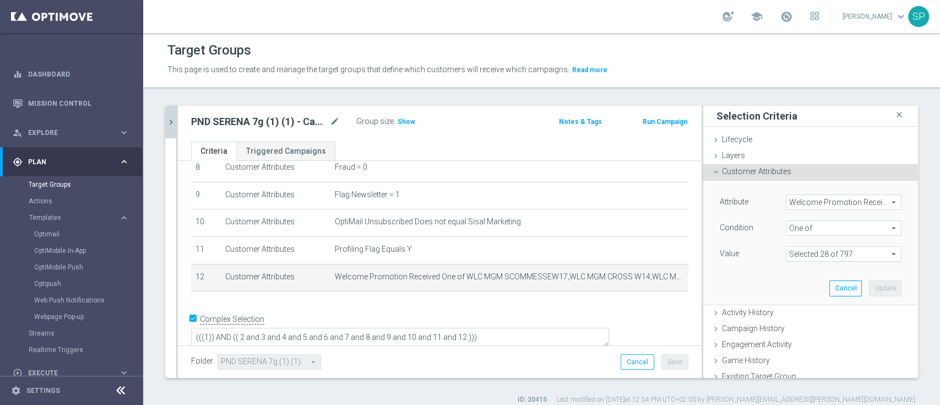
click at [797, 252] on span at bounding box center [843, 254] width 115 height 14
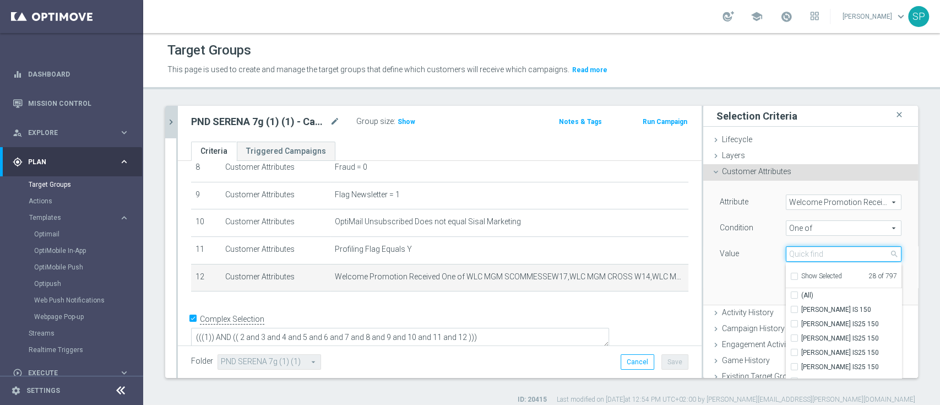
click at [786, 253] on input "search" at bounding box center [844, 253] width 116 height 15
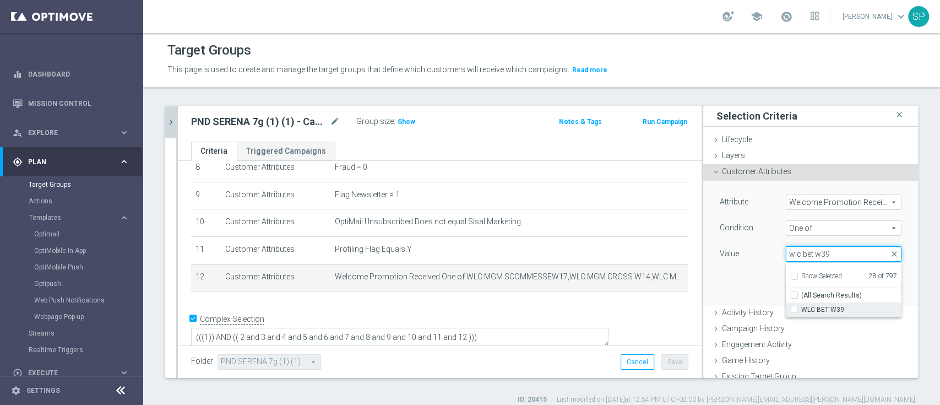
type input "wlc bet w39"
click at [819, 311] on span "WLC BET W39" at bounding box center [851, 309] width 100 height 9
click at [801, 311] on input "WLC BET W39" at bounding box center [797, 309] width 7 height 7
checkbox input "true"
type input "Selected 29 of 797"
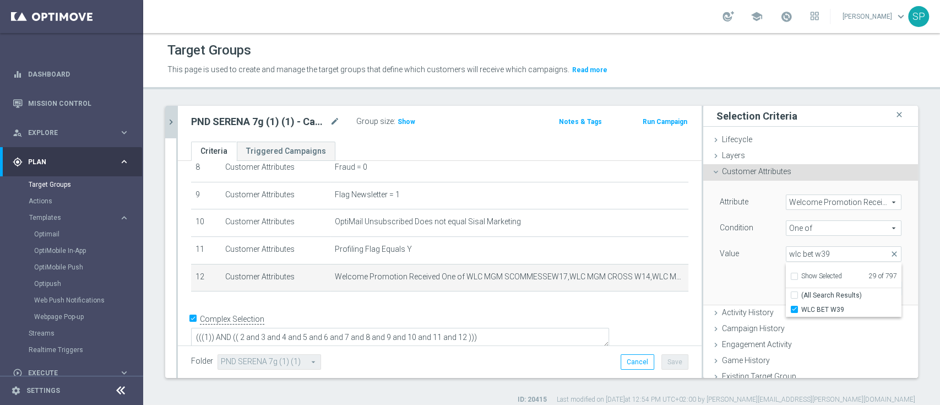
click at [730, 275] on div "Attribute Welcome Promotion Received Welcome Promotion Received arrow_drop_down…" at bounding box center [810, 242] width 198 height 123
click at [877, 288] on button "Update" at bounding box center [885, 287] width 32 height 15
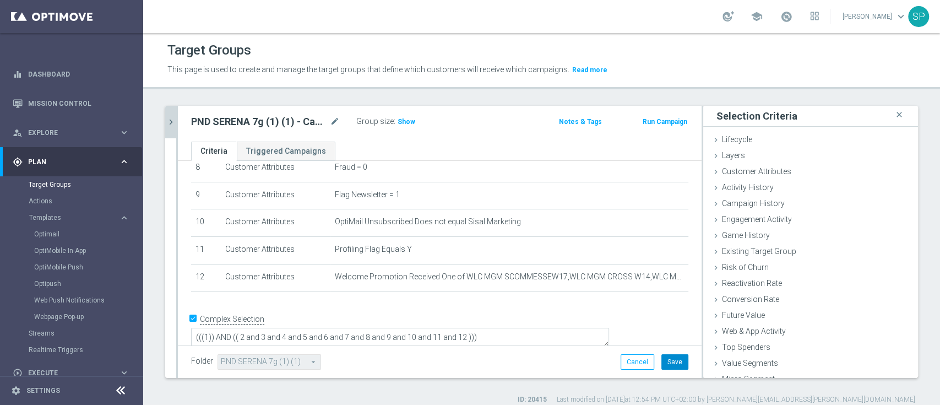
click at [663, 360] on button "Save" at bounding box center [674, 361] width 27 height 15
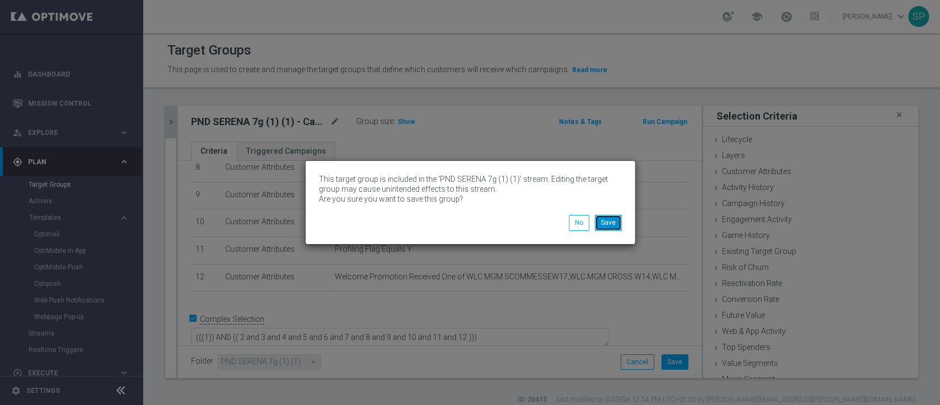
click at [596, 227] on button "Save" at bounding box center [608, 222] width 27 height 15
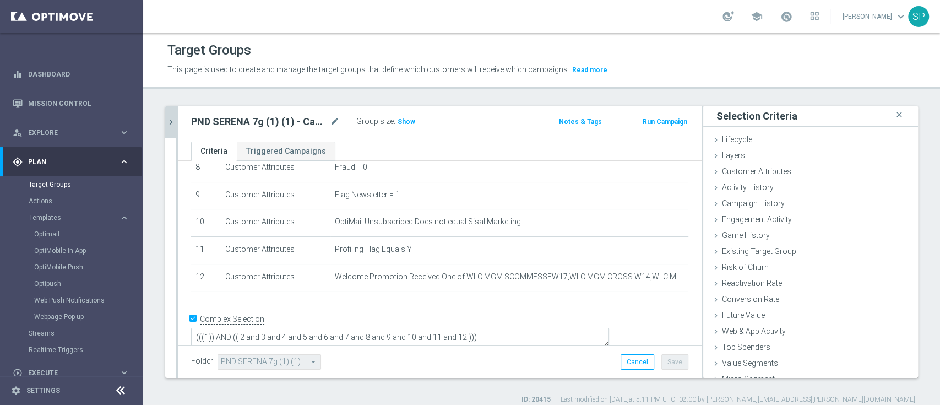
click at [167, 126] on icon "chevron_right" at bounding box center [171, 122] width 10 height 10
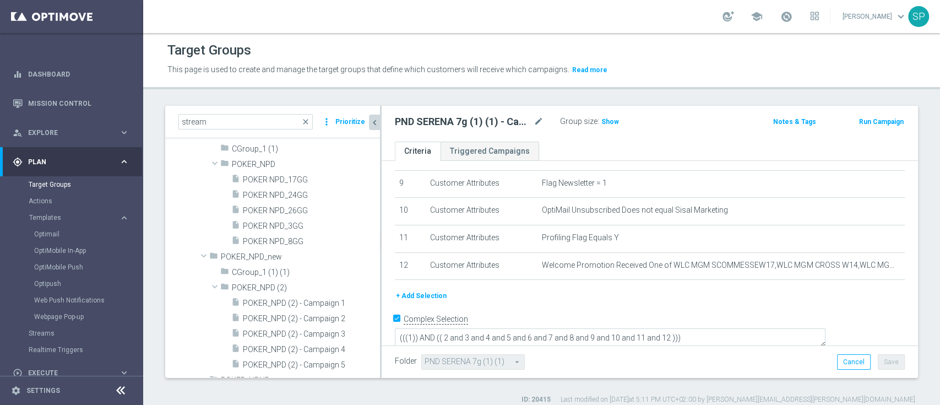
scroll to position [23150, 0]
click at [69, 99] on link "Mission Control" at bounding box center [78, 103] width 101 height 29
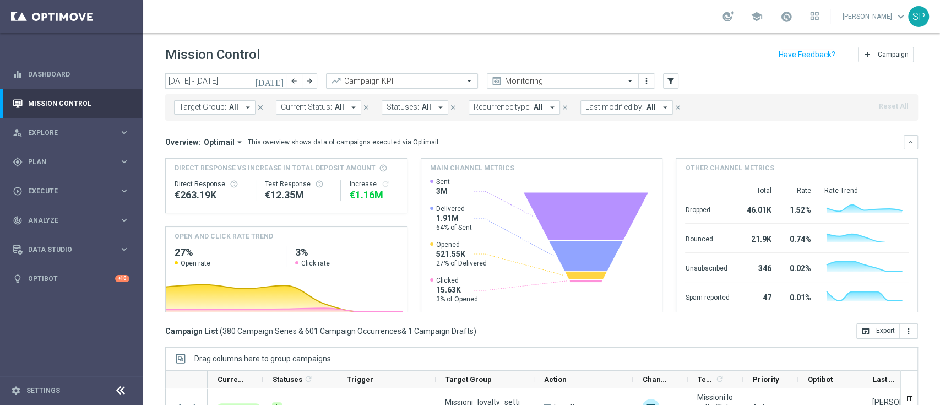
click at [276, 88] on button "[DATE]" at bounding box center [269, 81] width 33 height 17
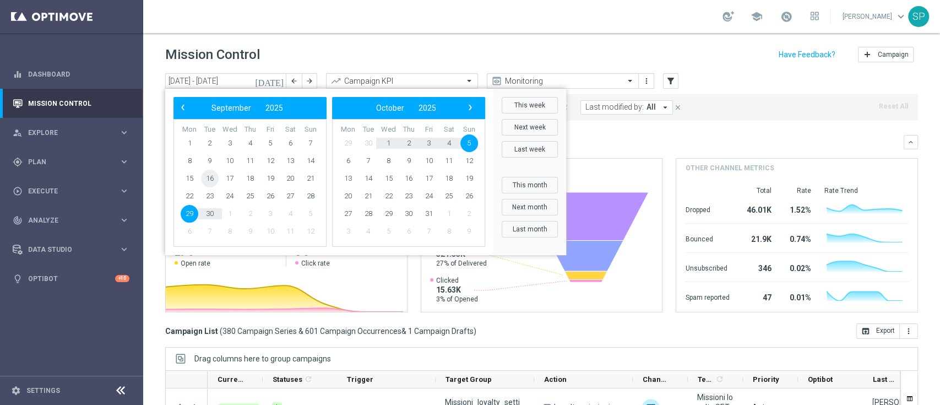
click at [213, 181] on span "16" at bounding box center [210, 179] width 18 height 18
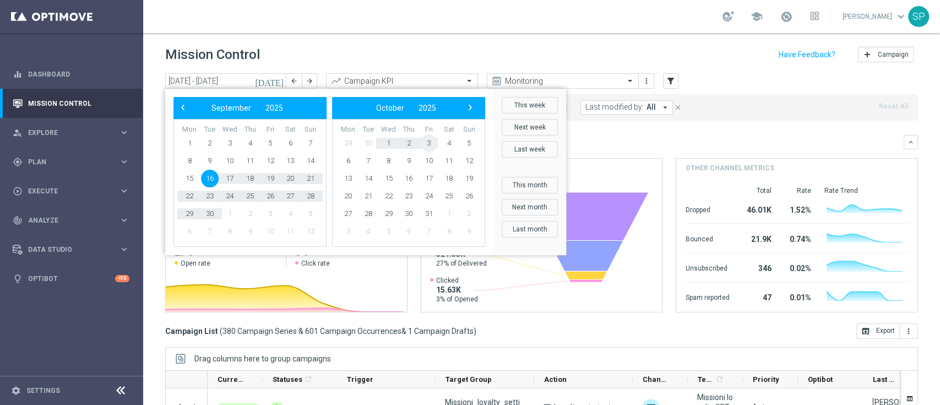
click at [433, 145] on span "3" at bounding box center [429, 143] width 18 height 18
type input "16 Sep 2025 - 03 Oct 2025"
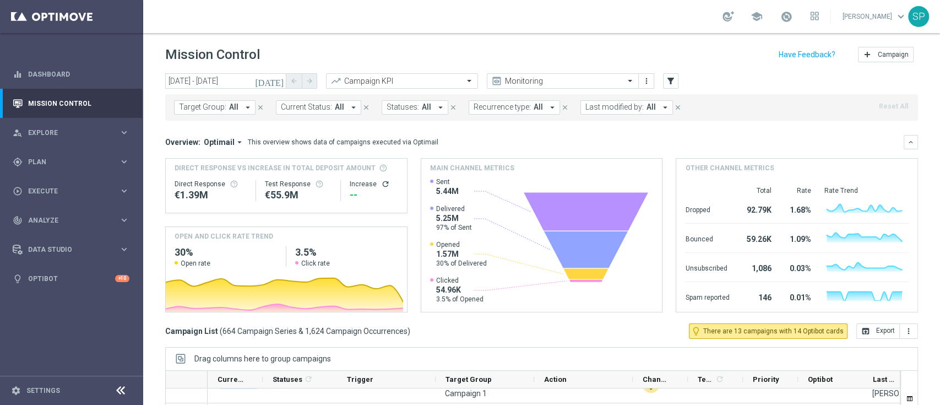
click at [602, 108] on span "Last modified by:" at bounding box center [614, 106] width 58 height 9
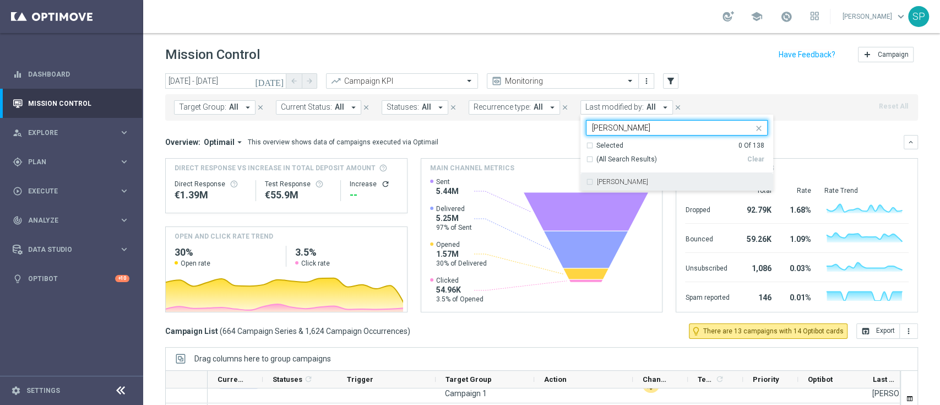
click at [638, 181] on div "[PERSON_NAME]" at bounding box center [682, 181] width 171 height 7
type input "piraino"
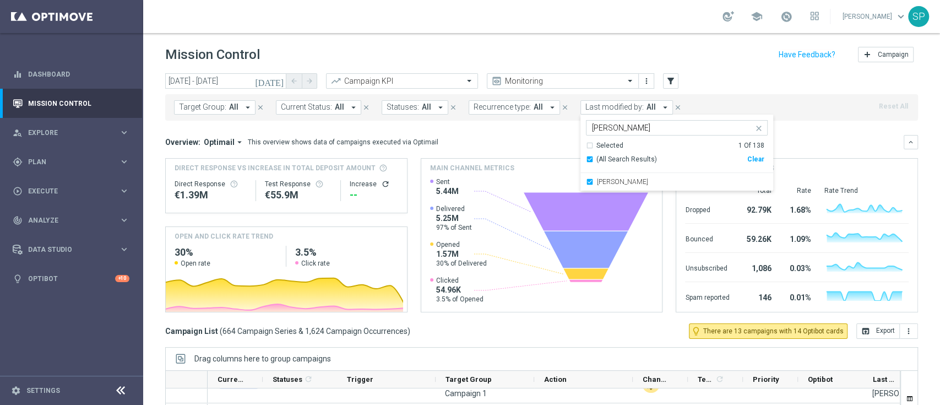
click at [741, 65] on div "Mission Control add Campaign" at bounding box center [541, 54] width 753 height 21
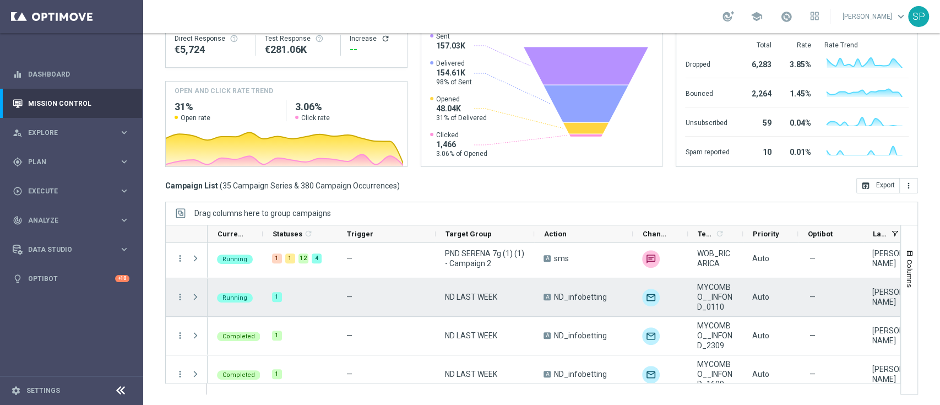
scroll to position [358, 0]
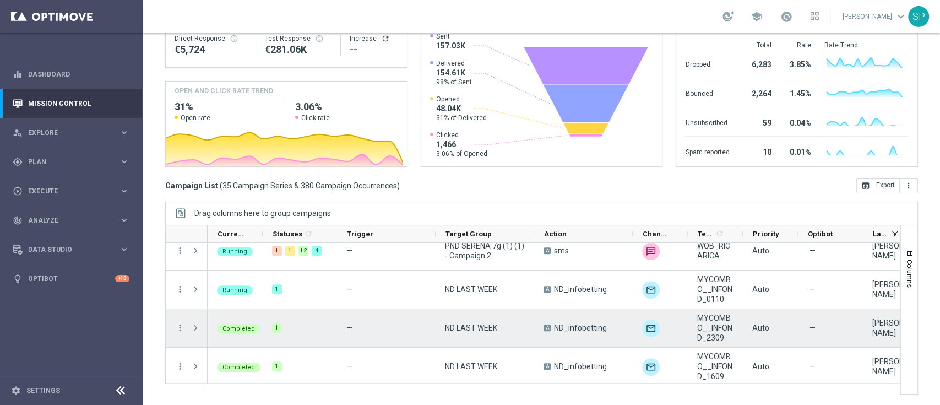
click at [445, 314] on div "ND LAST WEEK" at bounding box center [485, 328] width 99 height 38
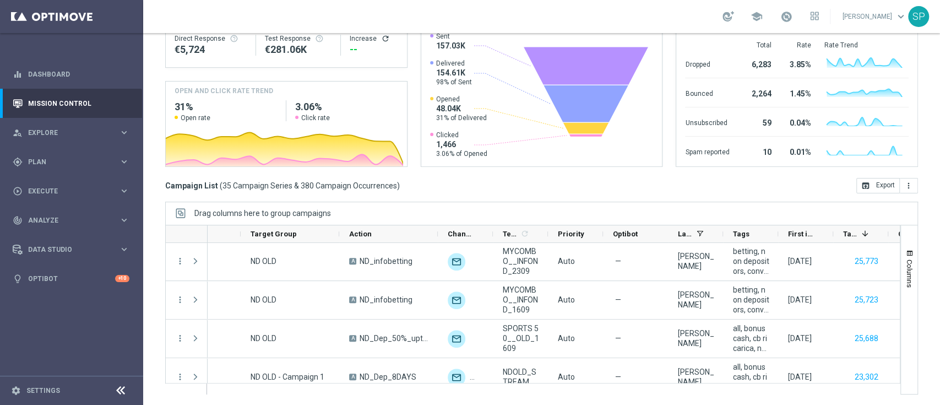
scroll to position [0, 0]
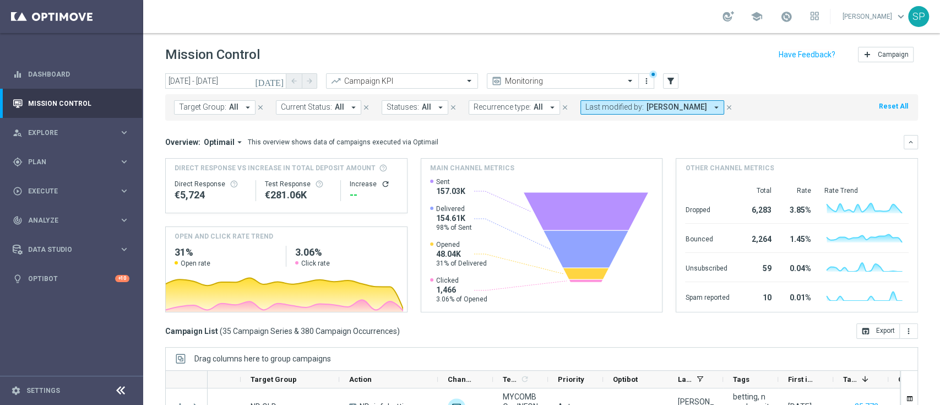
click at [280, 75] on button "[DATE]" at bounding box center [269, 81] width 33 height 17
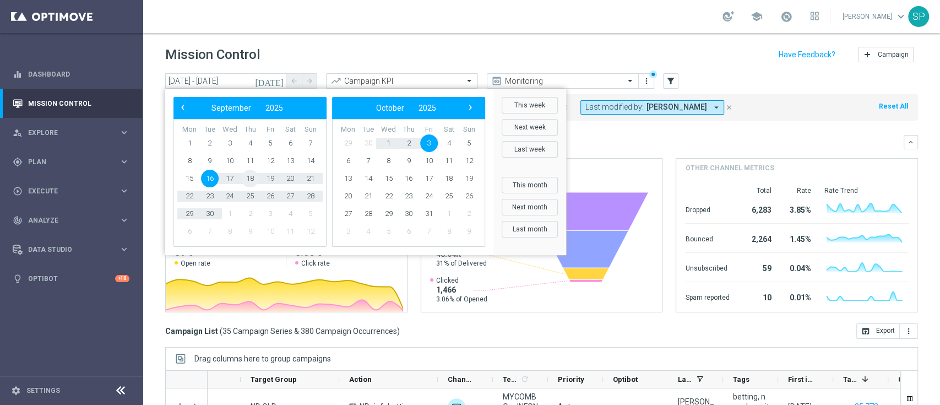
click at [246, 182] on span "18" at bounding box center [250, 179] width 18 height 18
click at [431, 144] on span "3" at bounding box center [429, 143] width 18 height 18
type input "18 Sep 2025 - 03 Oct 2025"
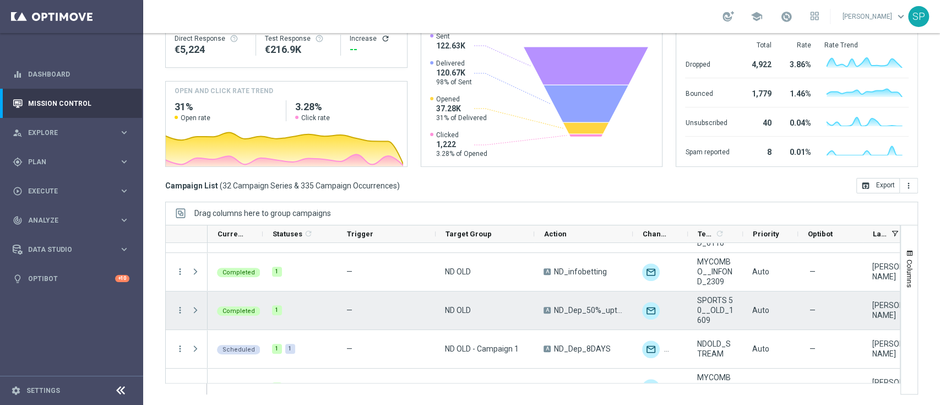
click at [177, 315] on menu-column "more_vert" at bounding box center [180, 310] width 10 height 10
click at [178, 312] on icon "more_vert" at bounding box center [180, 310] width 10 height 10
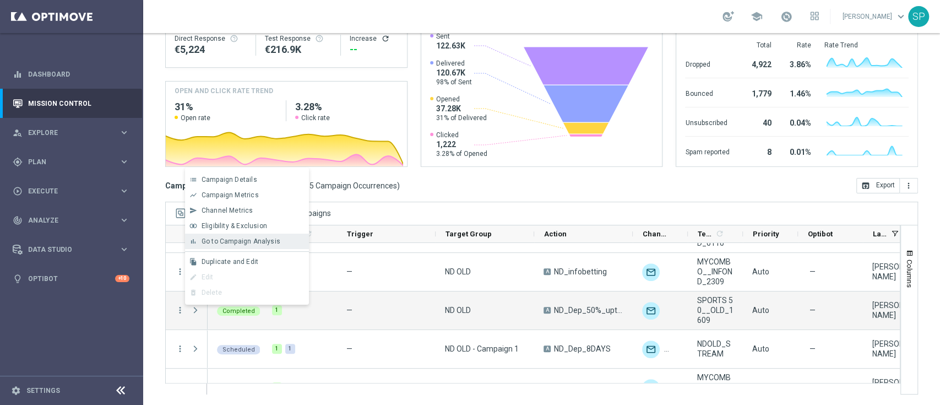
click at [244, 240] on span "Go to Campaign Analysis" at bounding box center [241, 241] width 79 height 8
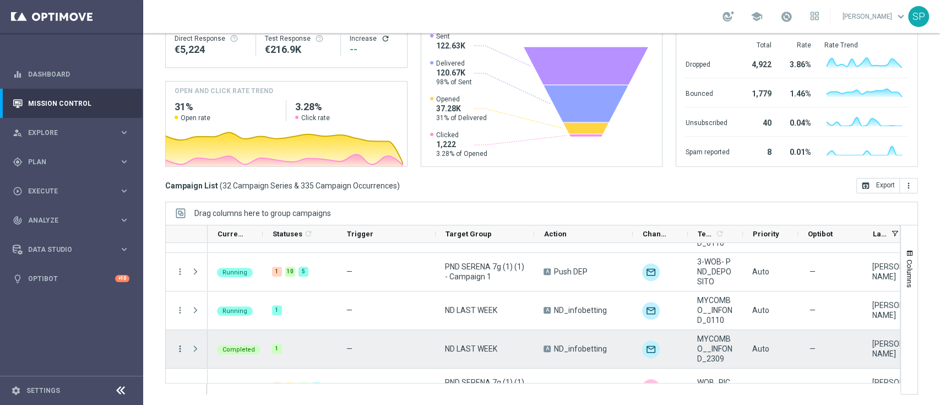
click at [178, 347] on icon "more_vert" at bounding box center [180, 349] width 10 height 10
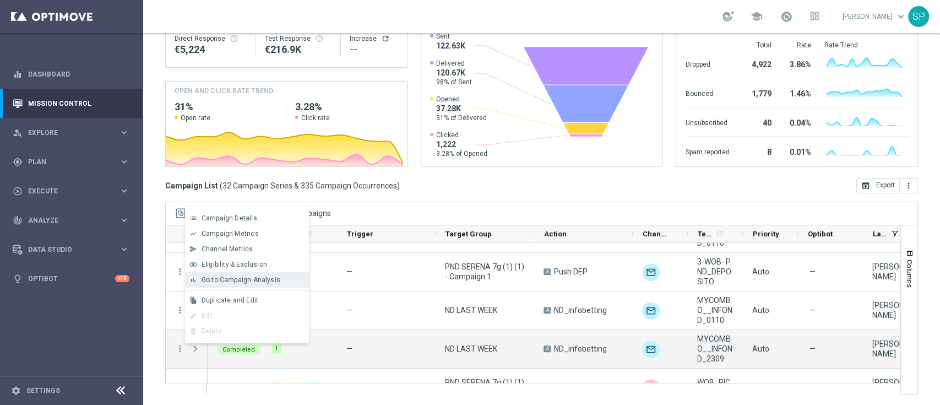
click at [264, 282] on span "Go to Campaign Analysis" at bounding box center [241, 280] width 79 height 8
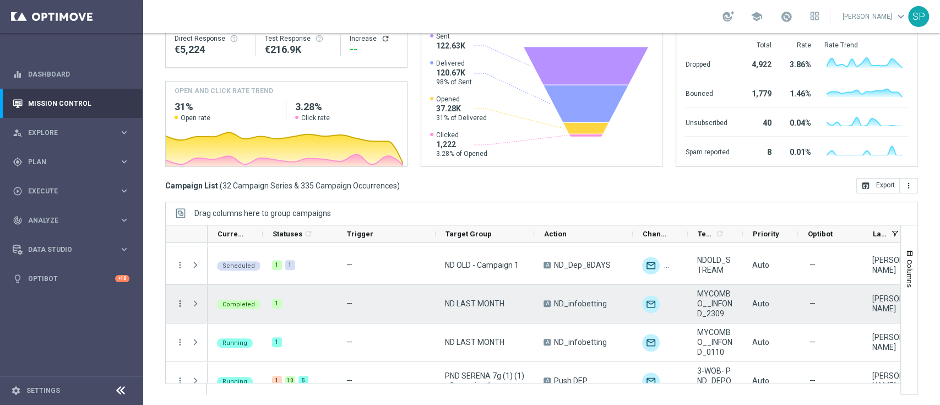
click at [179, 302] on icon "more_vert" at bounding box center [180, 303] width 10 height 10
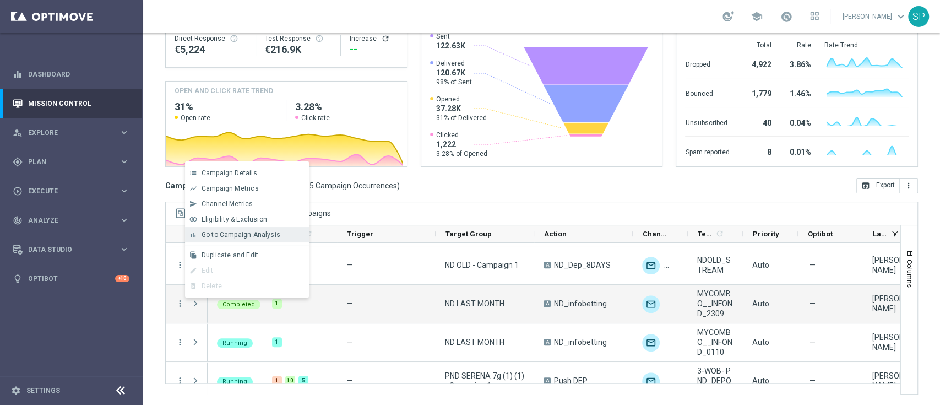
click at [283, 238] on div "Go to Campaign Analysis" at bounding box center [253, 235] width 102 height 8
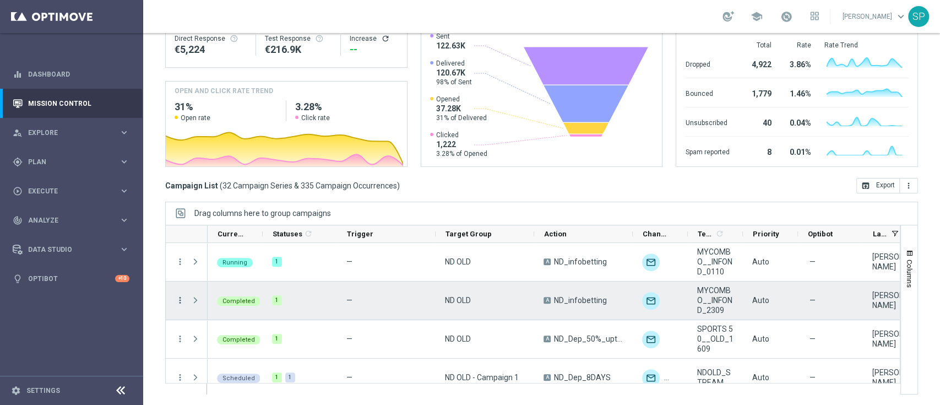
click at [175, 298] on icon "more_vert" at bounding box center [180, 300] width 10 height 10
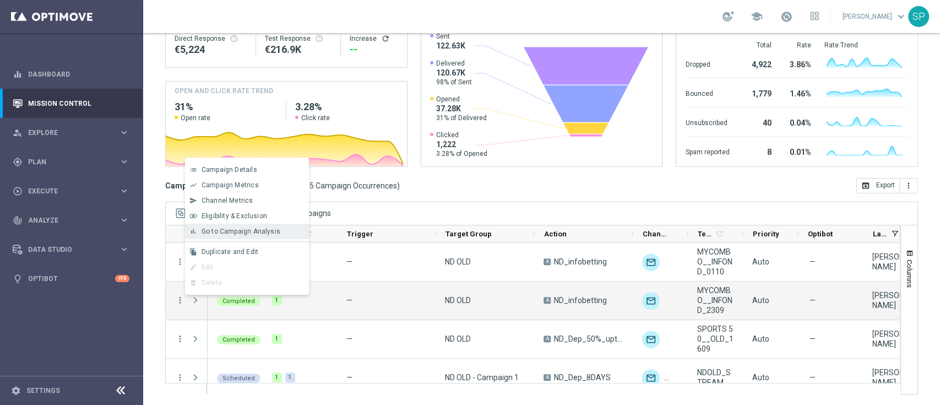
click at [269, 236] on div "bar_chart Go to Campaign Analysis" at bounding box center [247, 231] width 124 height 15
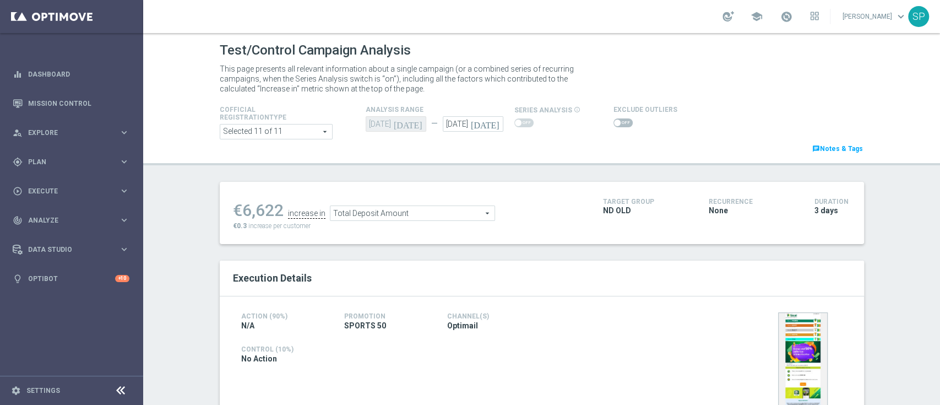
click at [618, 123] on span at bounding box center [622, 122] width 19 height 9
click at [618, 123] on input "checkbox" at bounding box center [622, 122] width 19 height 9
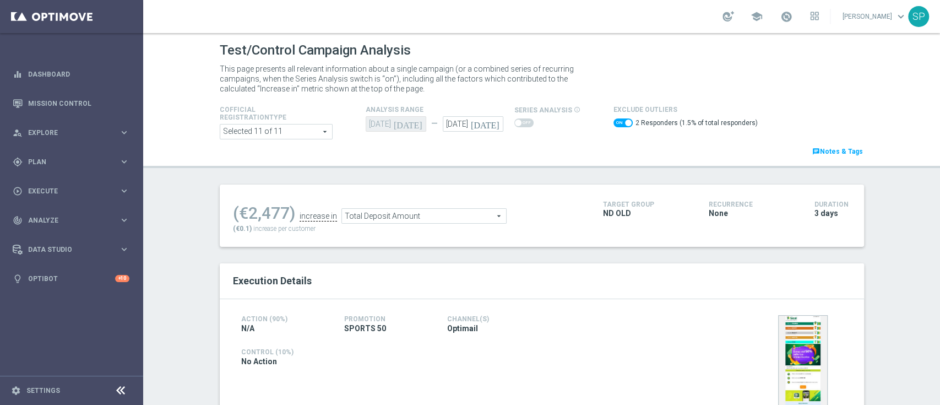
click at [613, 128] on switch at bounding box center [622, 124] width 19 height 12
click at [613, 126] on span at bounding box center [622, 122] width 19 height 9
click at [613, 126] on input "checkbox" at bounding box center [622, 122] width 19 height 9
checkbox input "false"
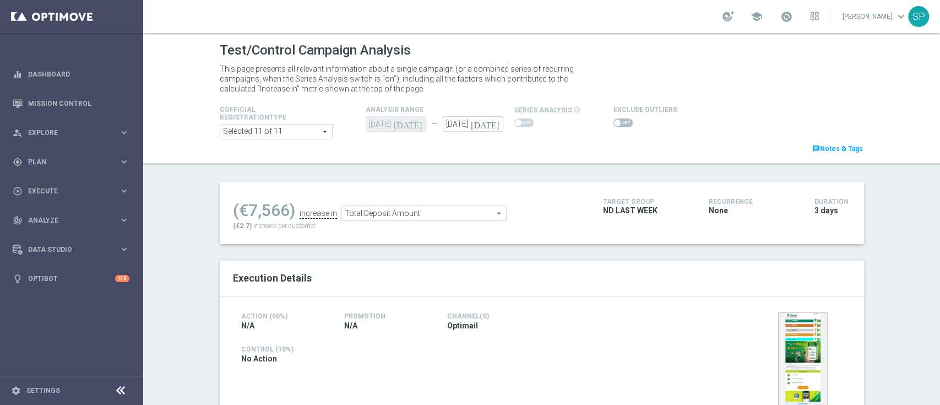
click at [617, 121] on span at bounding box center [622, 122] width 19 height 9
click at [617, 121] on input "checkbox" at bounding box center [622, 122] width 19 height 9
checkbox input "true"
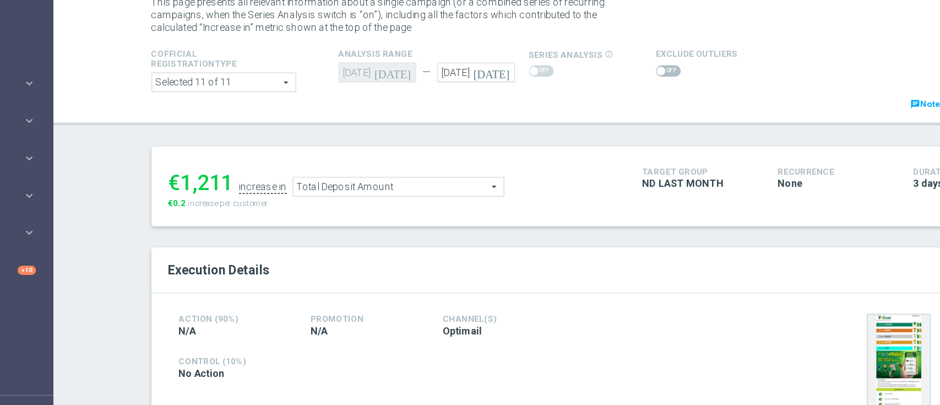
click at [613, 124] on span at bounding box center [622, 122] width 19 height 9
click at [613, 124] on input "checkbox" at bounding box center [622, 122] width 19 height 9
checkbox input "true"
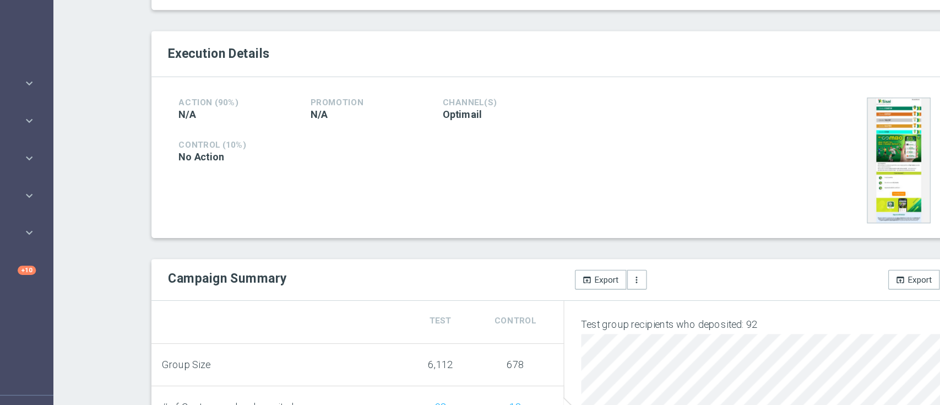
scroll to position [389, 0]
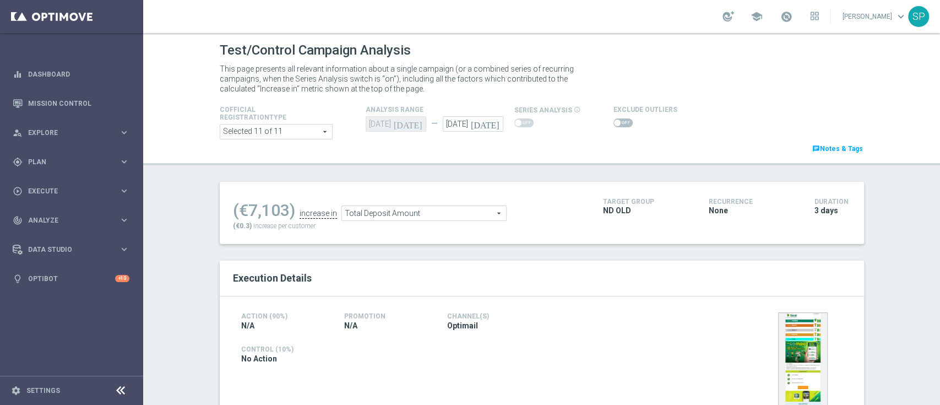
click at [619, 118] on span at bounding box center [622, 122] width 19 height 9
click at [619, 118] on input "checkbox" at bounding box center [622, 122] width 19 height 9
checkbox input "true"
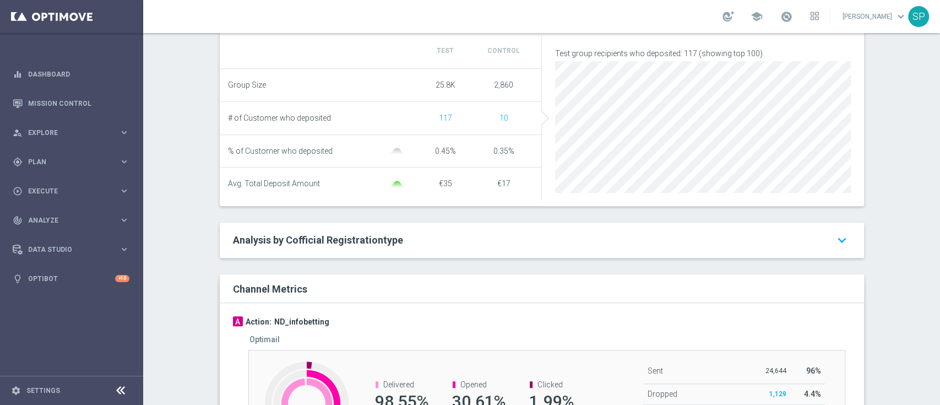
scroll to position [561, 0]
